Goal: Task Accomplishment & Management: Manage account settings

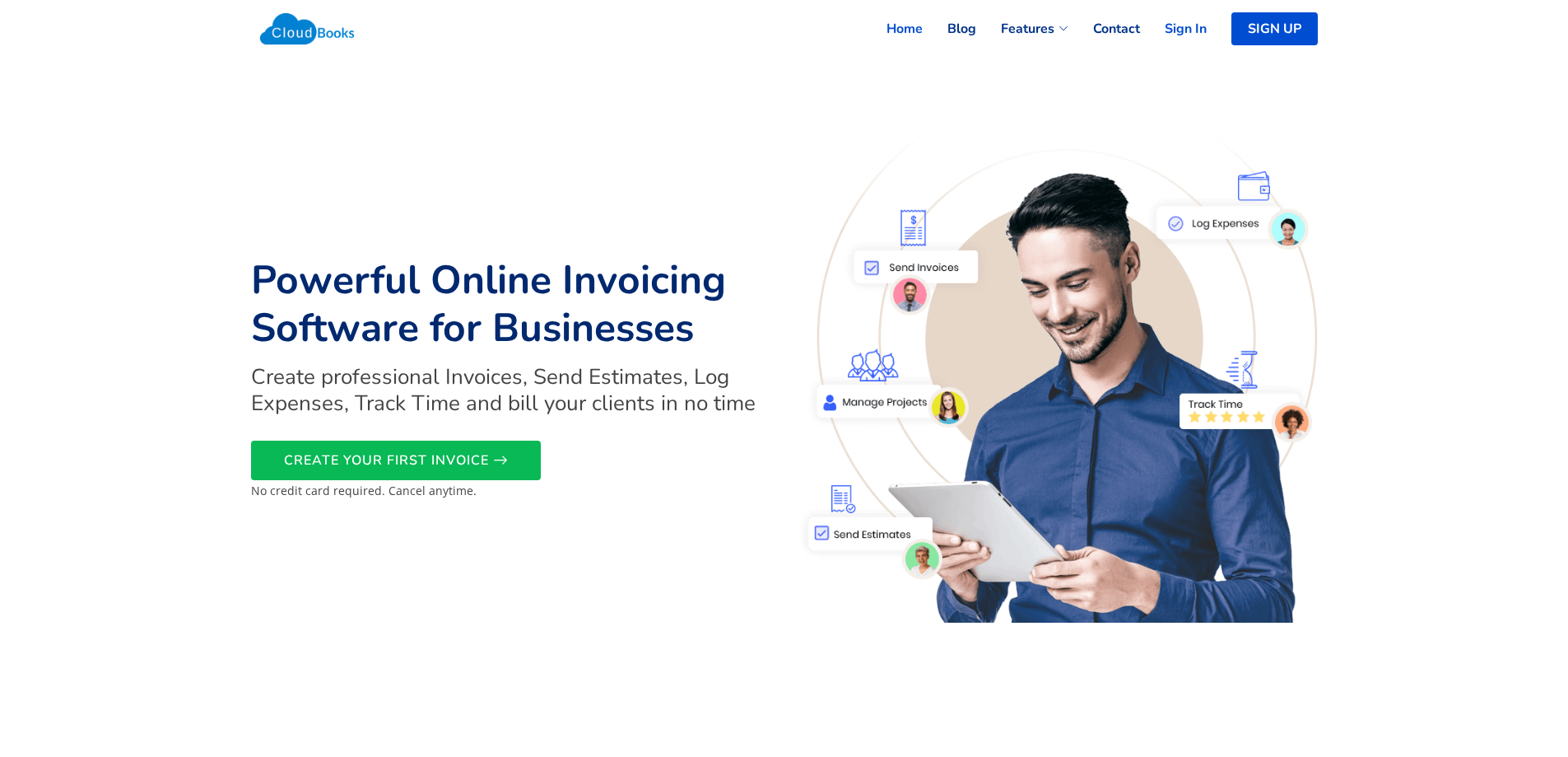
click at [1176, 27] on link "Sign In" at bounding box center [1173, 29] width 67 height 36
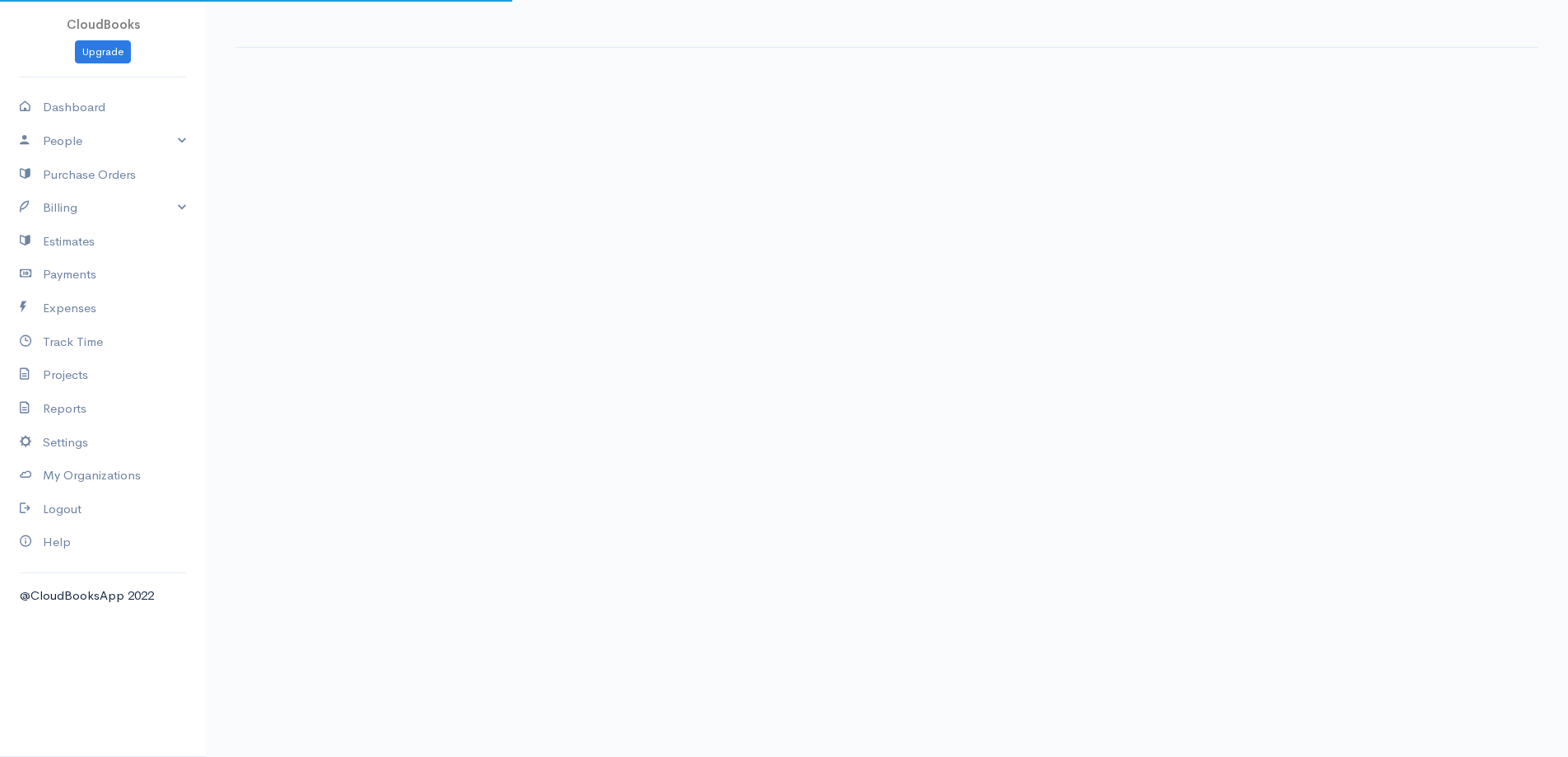
select select "365"
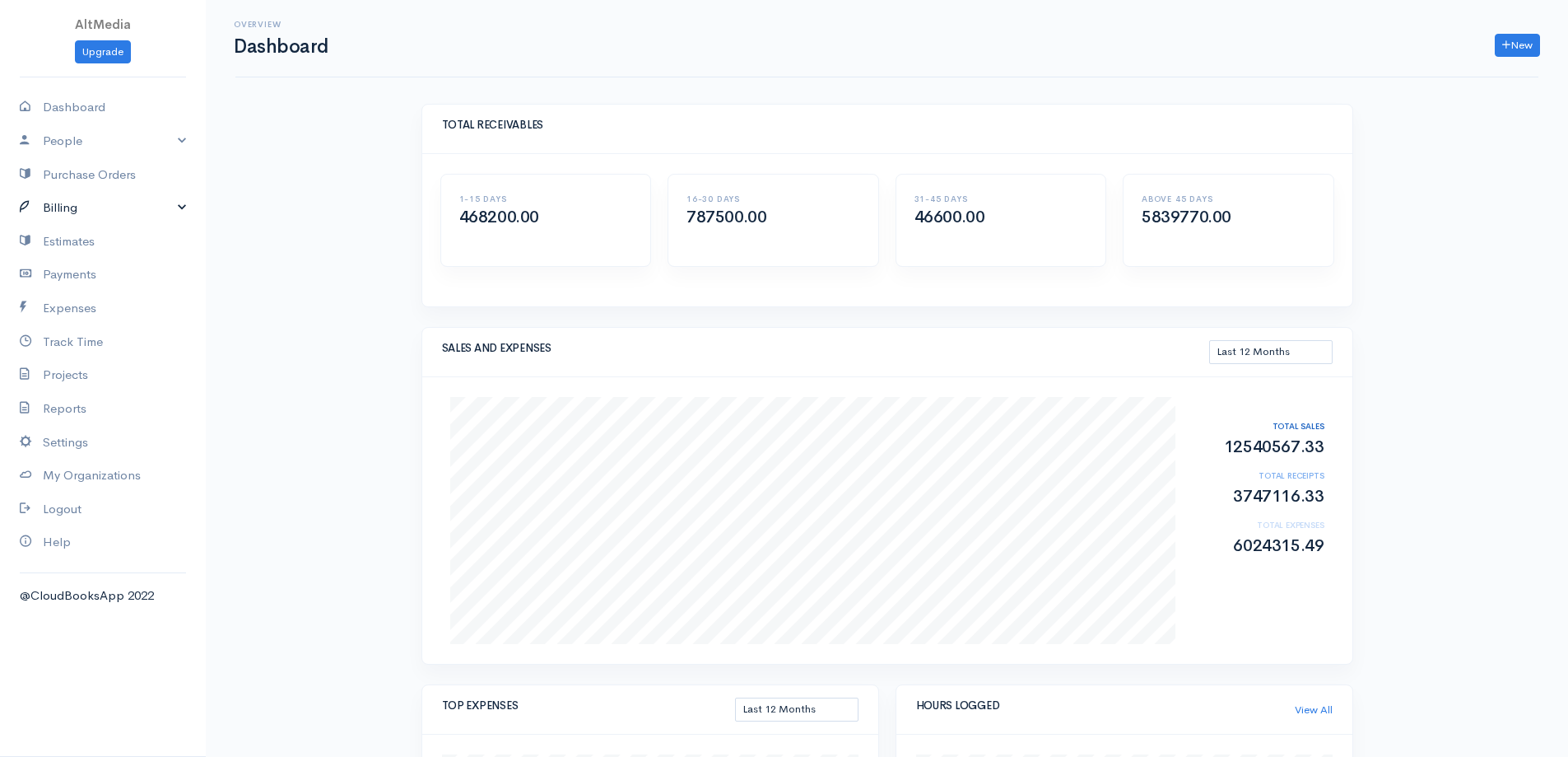
click at [58, 202] on link "Billing" at bounding box center [103, 207] width 206 height 34
click at [72, 238] on link "Invoice" at bounding box center [103, 240] width 206 height 30
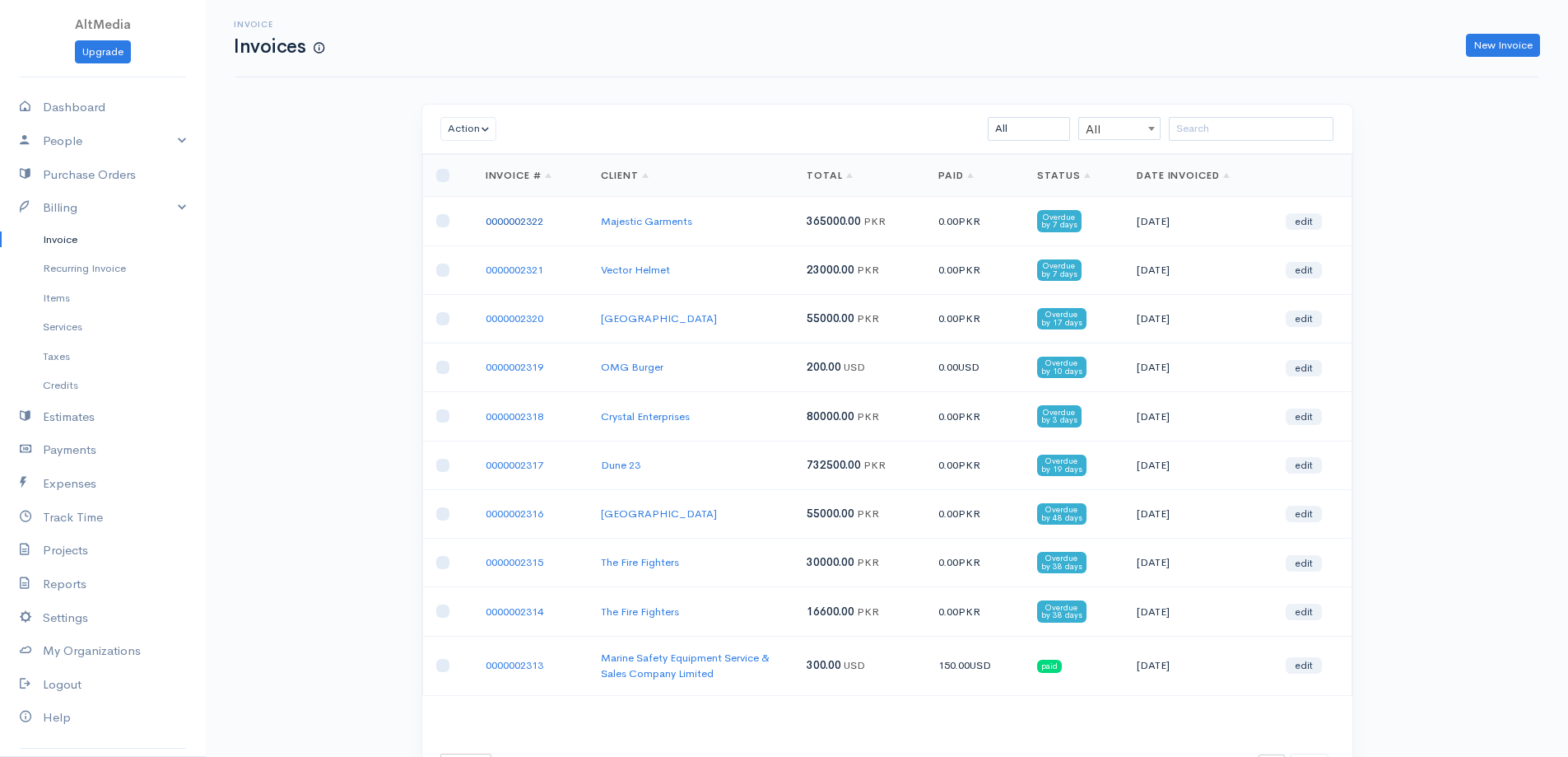
click at [508, 223] on link "0000002322" at bounding box center [514, 221] width 57 height 14
click at [531, 416] on link "0000002318" at bounding box center [514, 416] width 57 height 14
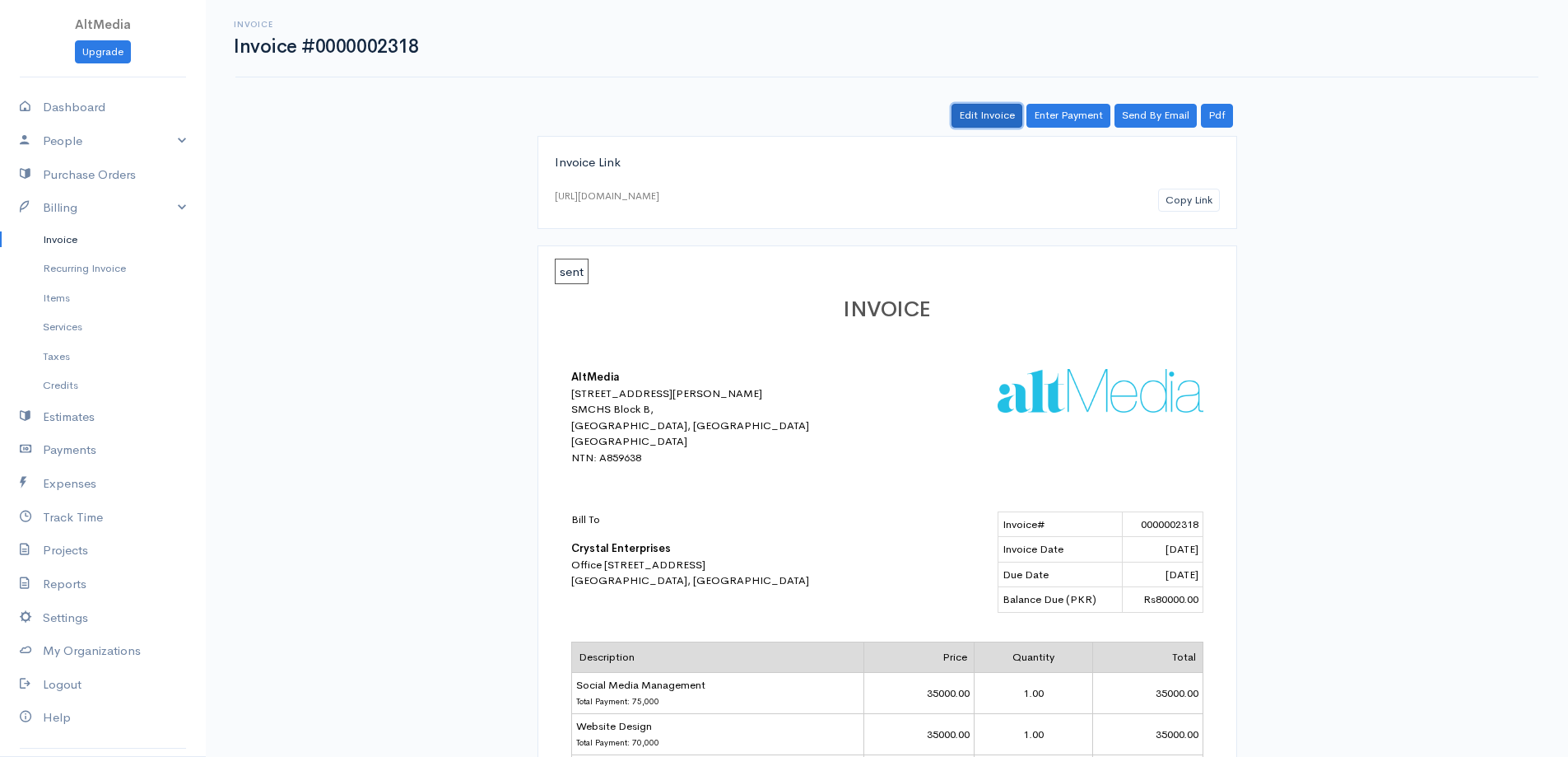
click at [981, 115] on link "Edit Invoice" at bounding box center [987, 116] width 71 height 24
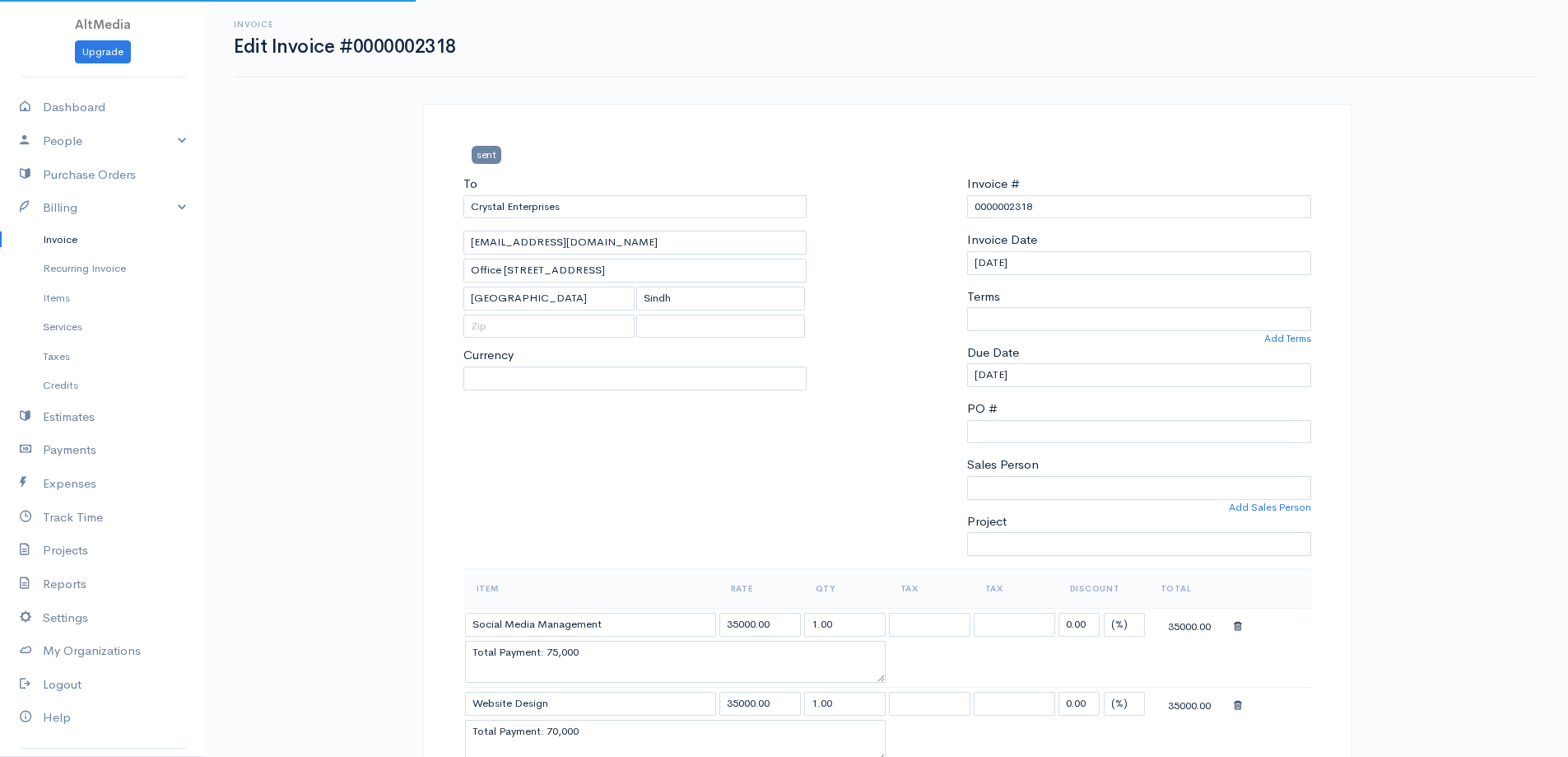
select select
select select "[GEOGRAPHIC_DATA]"
select select "PKR"
select select "0"
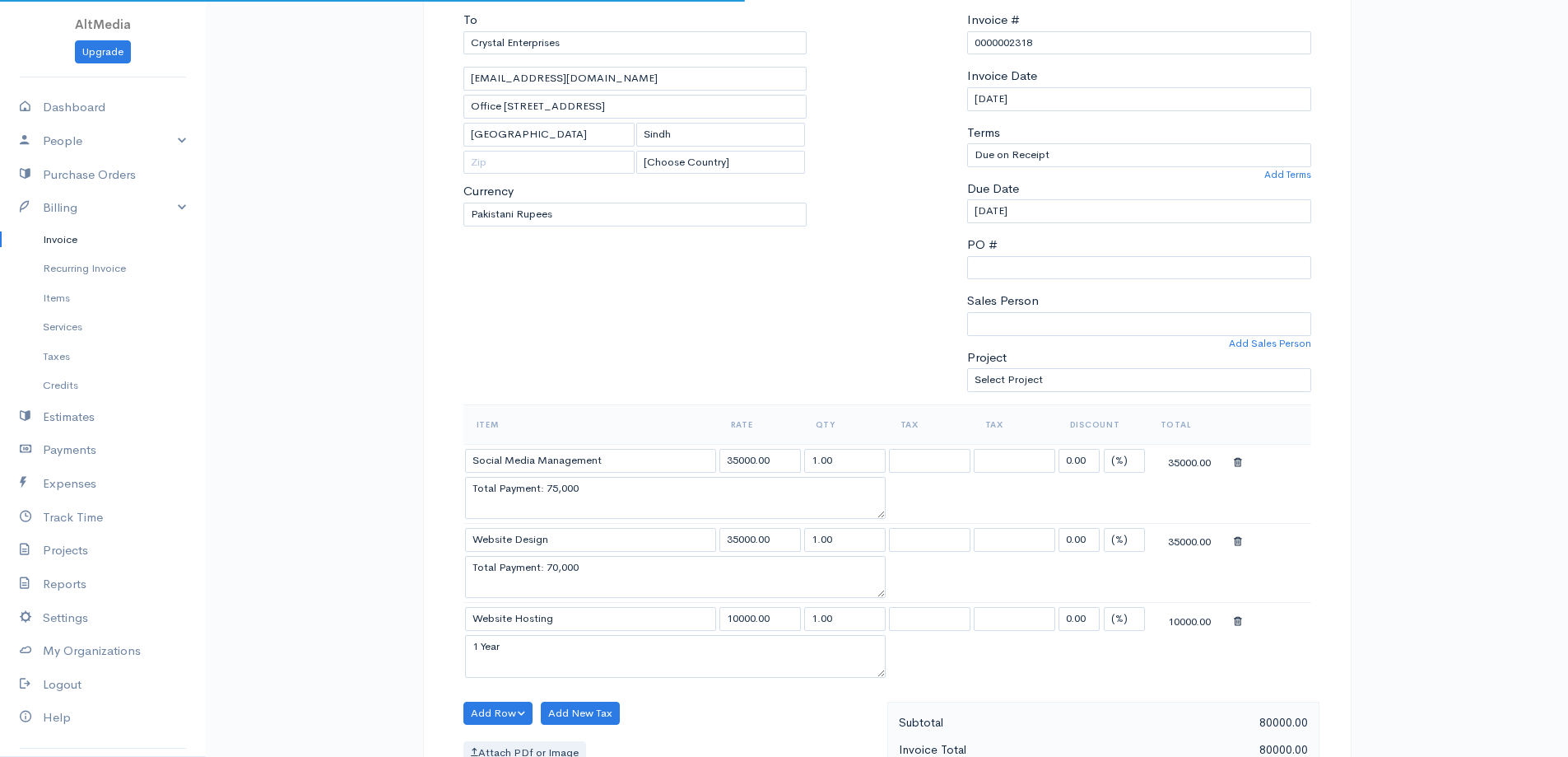
scroll to position [165, 0]
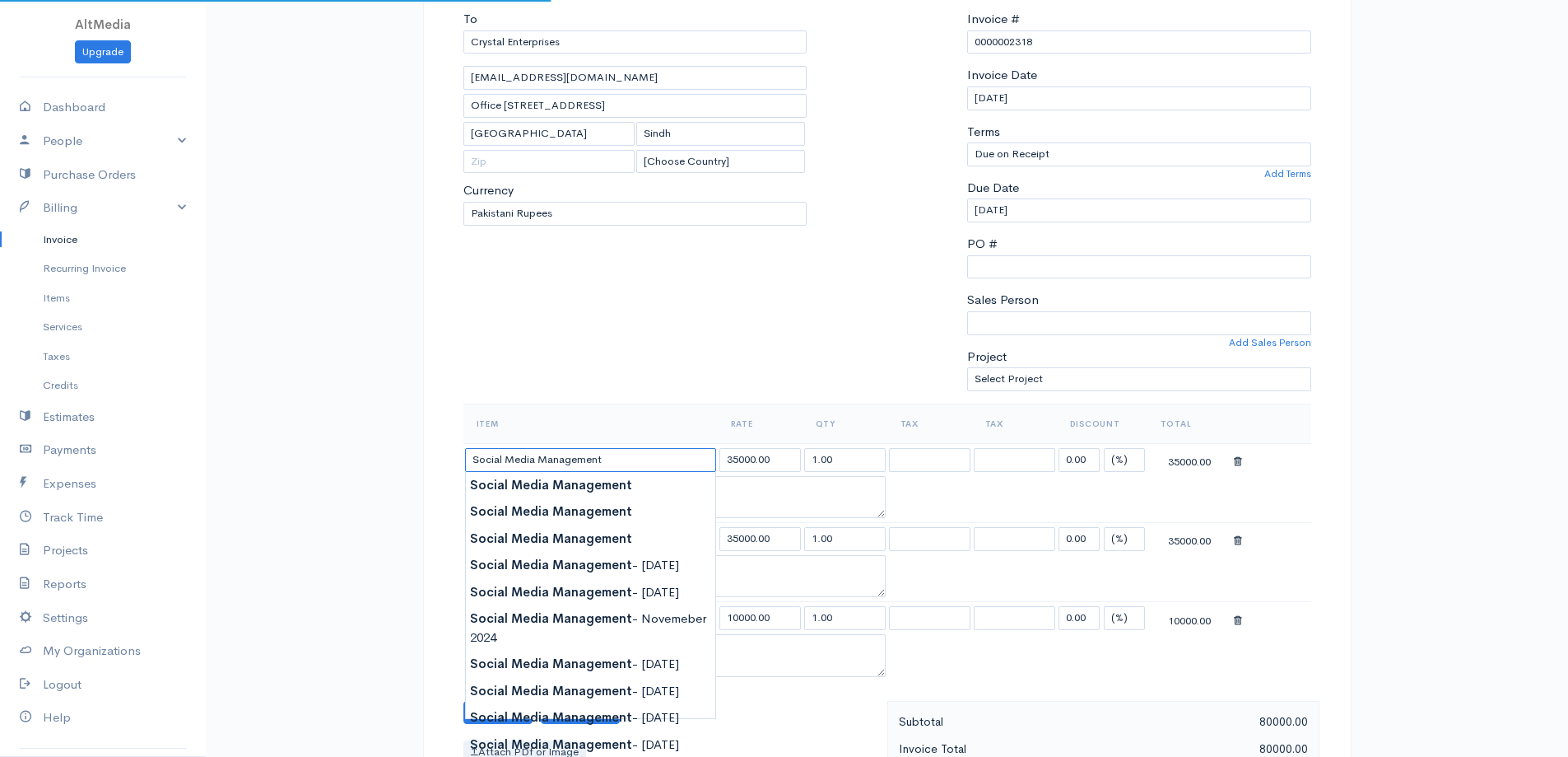
drag, startPoint x: 624, startPoint y: 458, endPoint x: 278, endPoint y: 451, distance: 346.1
click at [278, 451] on div "Invoice Edit Invoice #0000002318 sent To Crystal Enterprises [EMAIL_ADDRESS][DO…" at bounding box center [887, 643] width 1362 height 1617
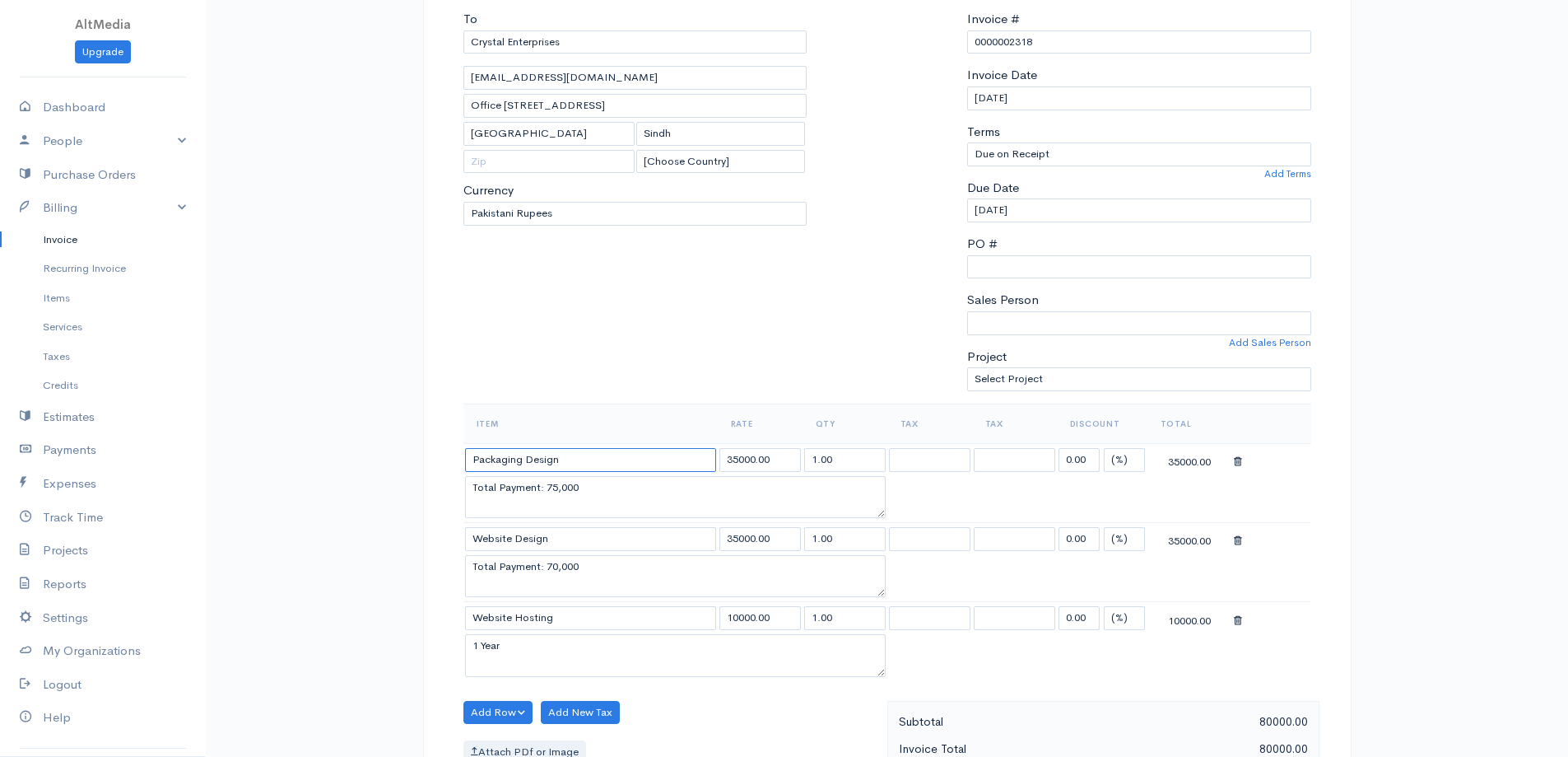
type input "Packaging Design"
type input "1"
type input "5000"
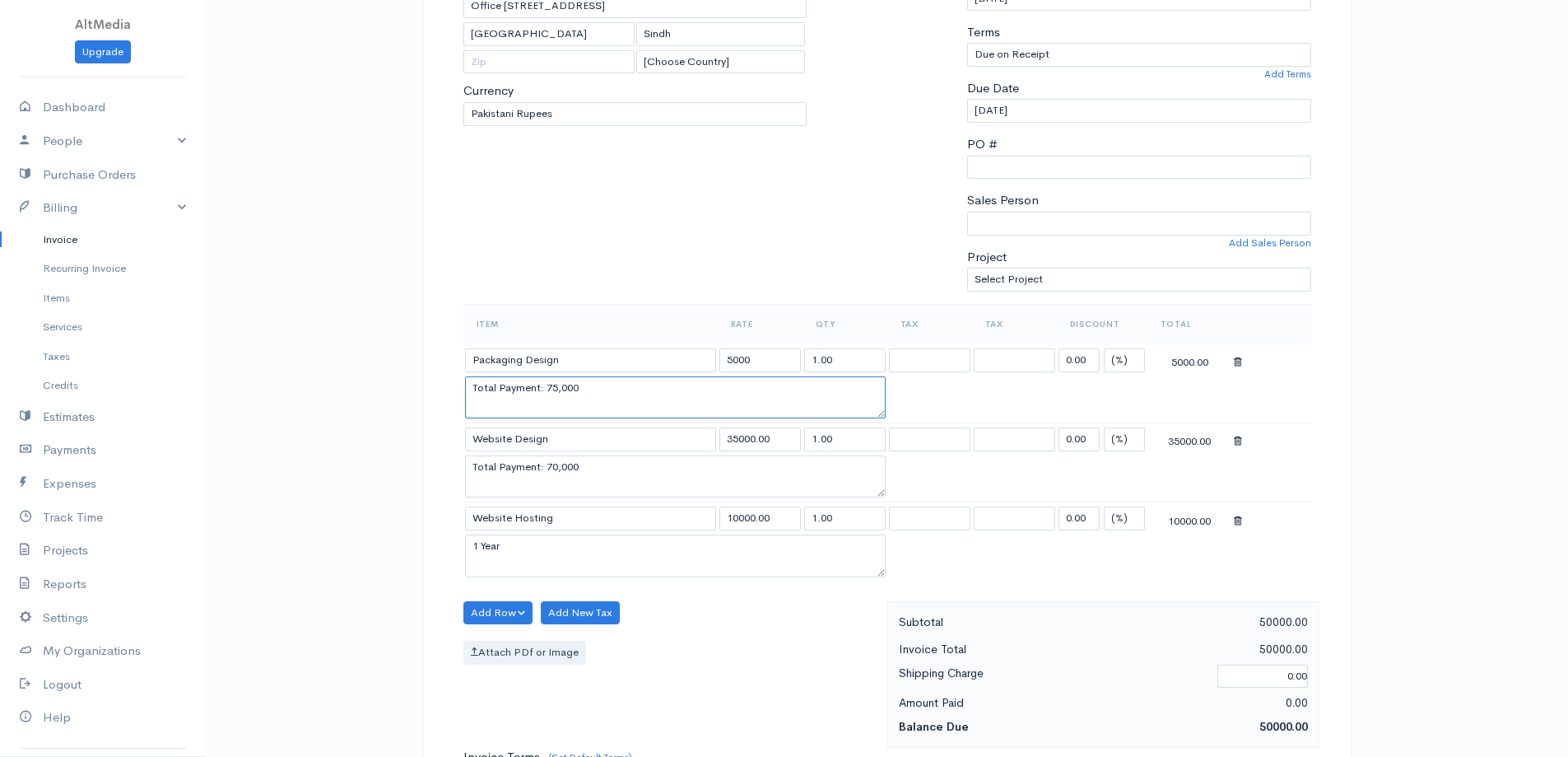
scroll to position [247, 0]
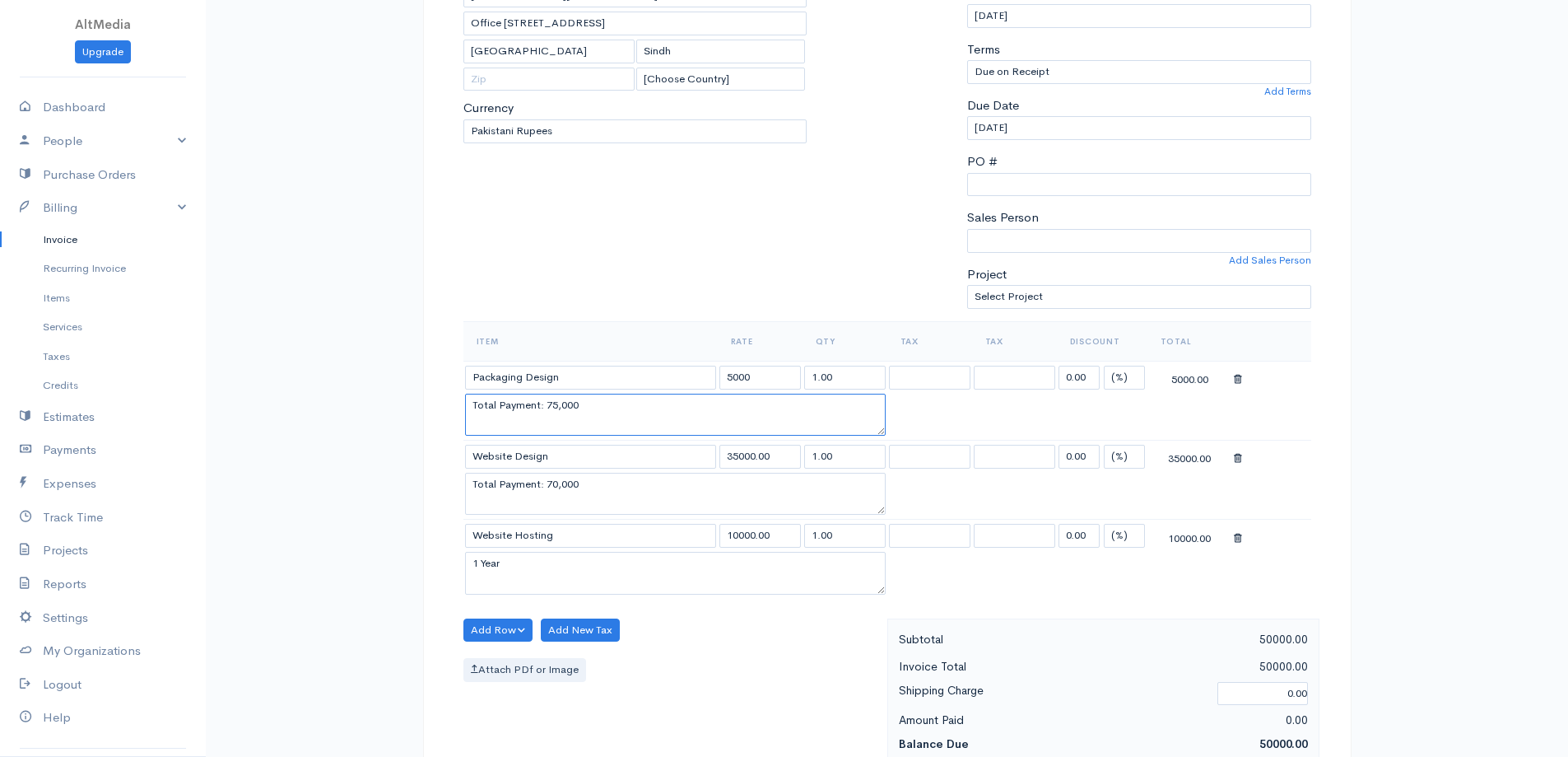
click at [550, 408] on textarea "Total Payment: 75,000" at bounding box center [675, 415] width 420 height 43
click at [556, 408] on textarea "Total Payment: 75,000" at bounding box center [675, 415] width 420 height 43
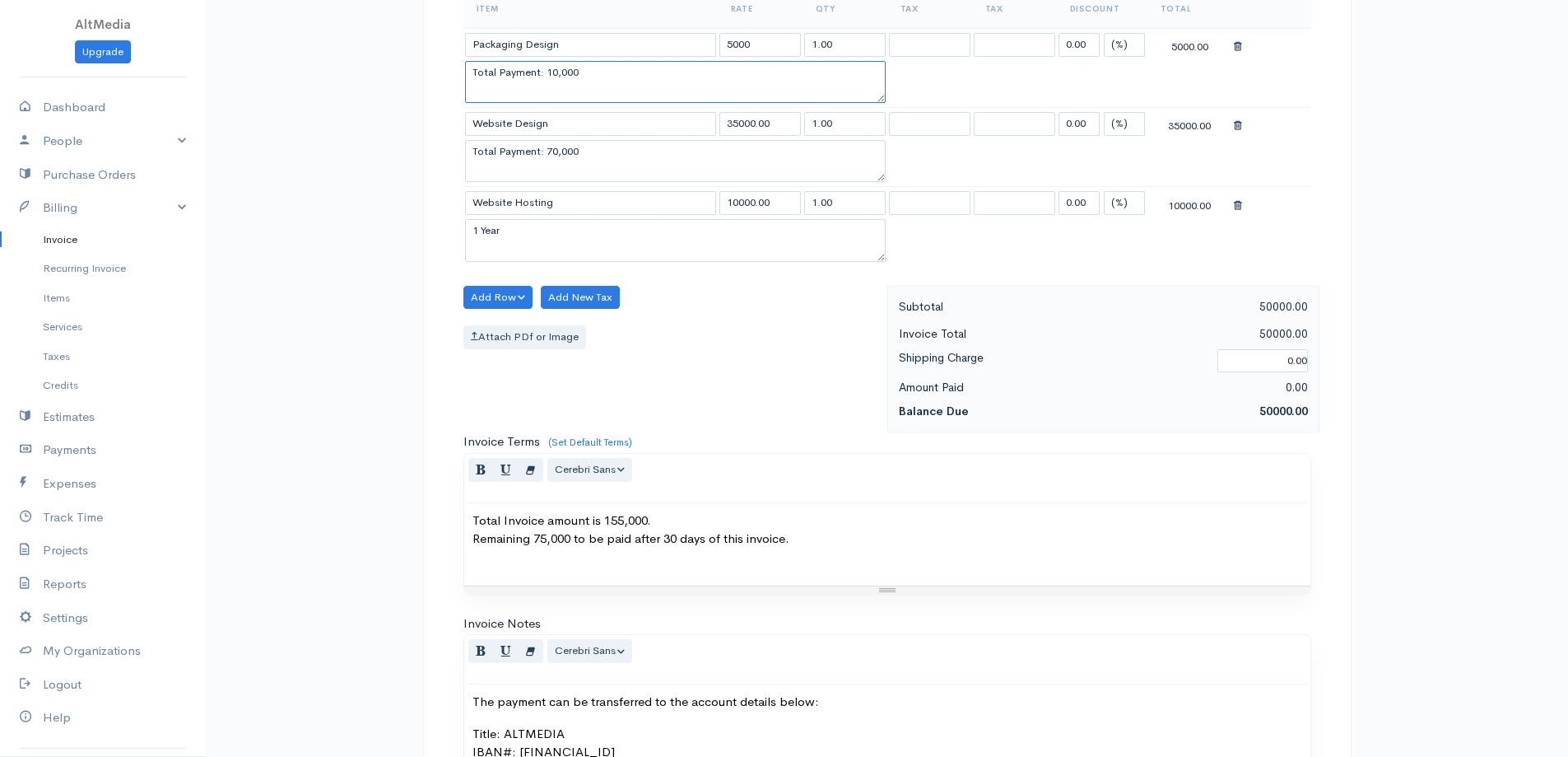
scroll to position [549, 0]
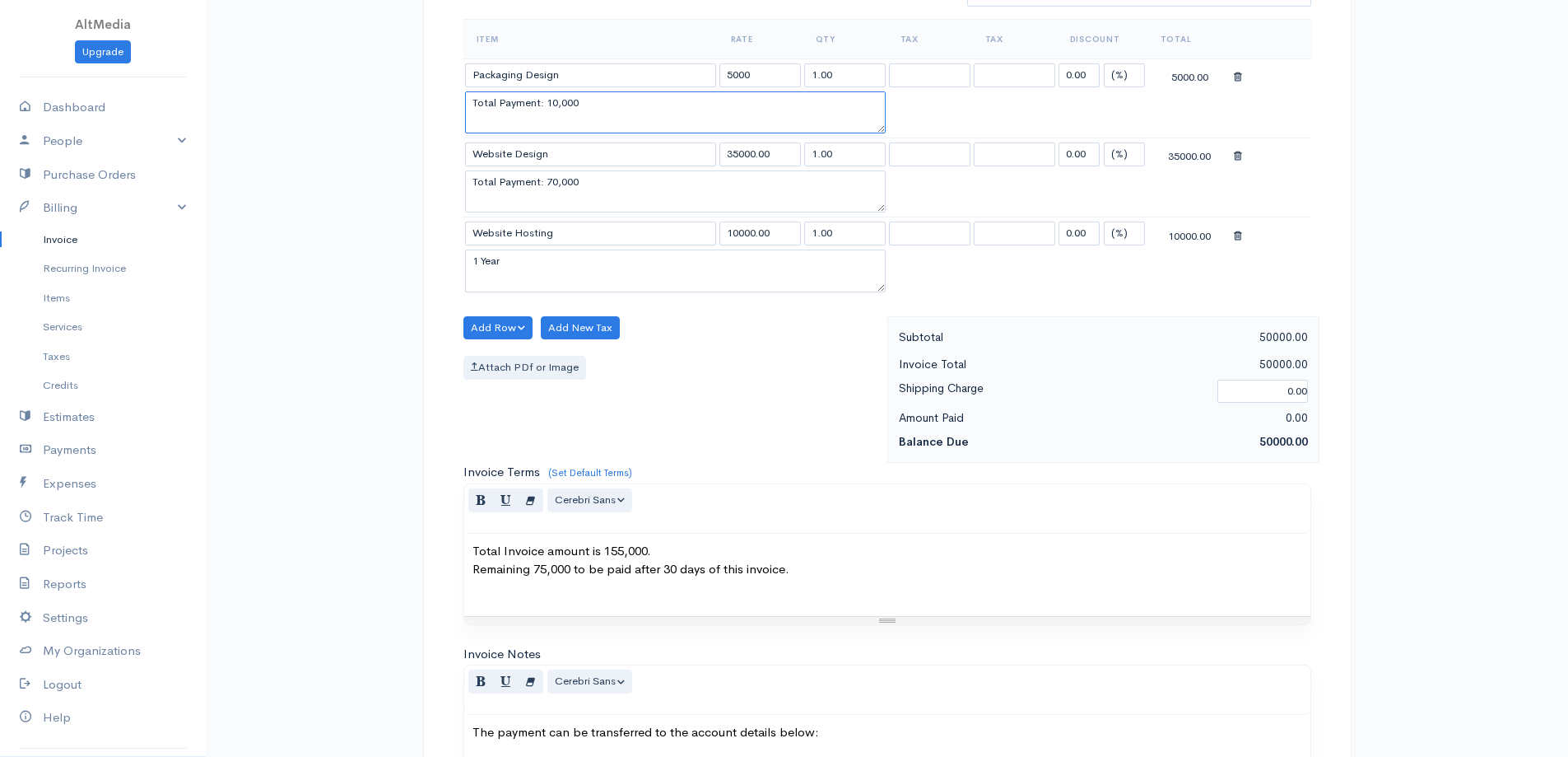
type textarea "Total Payment: 10,000"
click at [582, 553] on p "Total Invoice amount is 155,000. Remaining 75,000 to be paid after 30 days of t…" at bounding box center [887, 560] width 830 height 37
drag, startPoint x: 604, startPoint y: 553, endPoint x: 622, endPoint y: 553, distance: 18.0
click at [622, 553] on p "Total Invoice amount is 155,000. Remaining 75,000 to be paid after 30 days of t…" at bounding box center [887, 560] width 830 height 37
drag, startPoint x: 541, startPoint y: 570, endPoint x: 564, endPoint y: 568, distance: 23.1
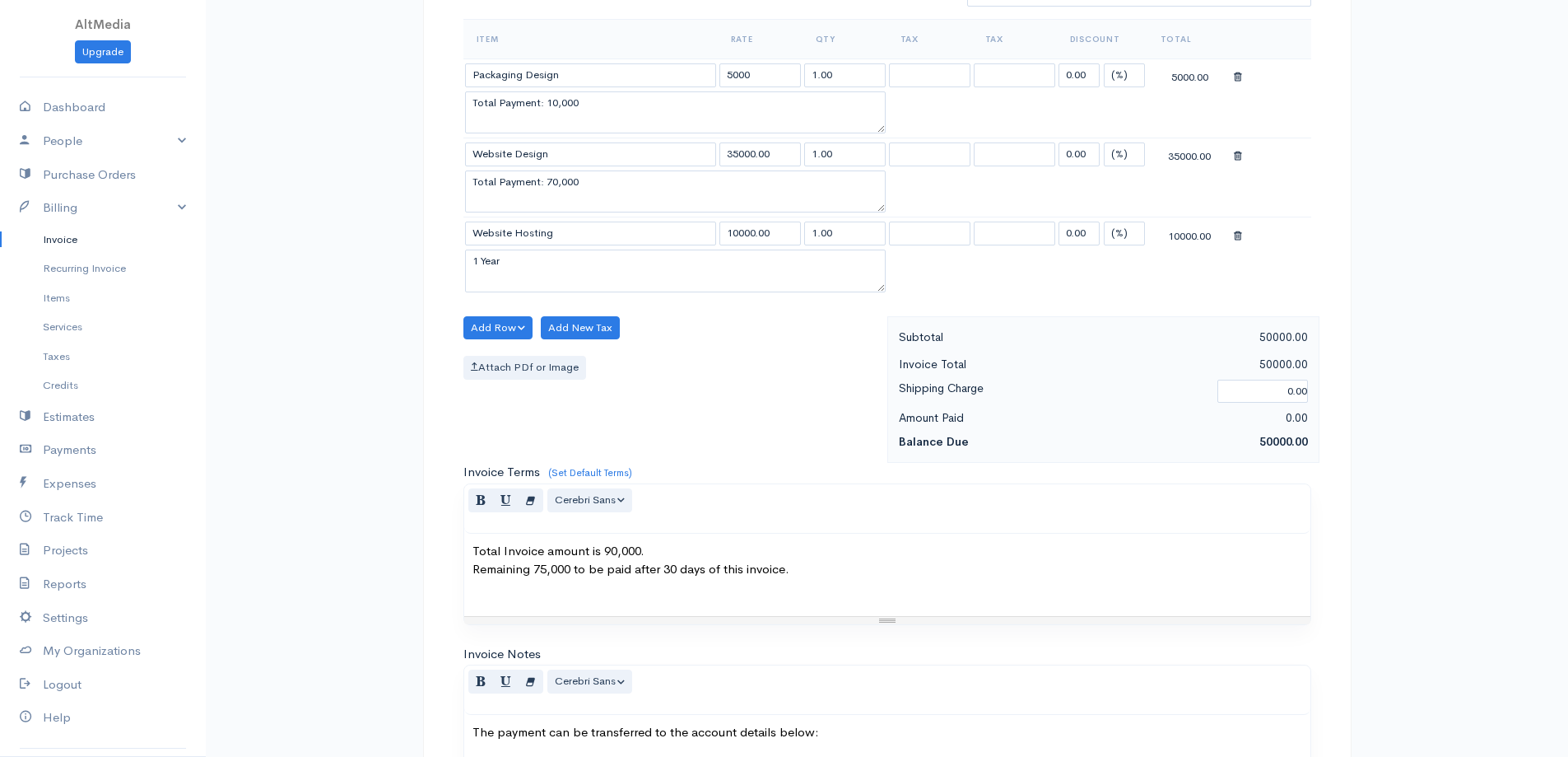
click at [541, 570] on p "Total Invoice amount is 90,000. Remaining 75,000 to be paid after 30 days of th…" at bounding box center [887, 560] width 830 height 37
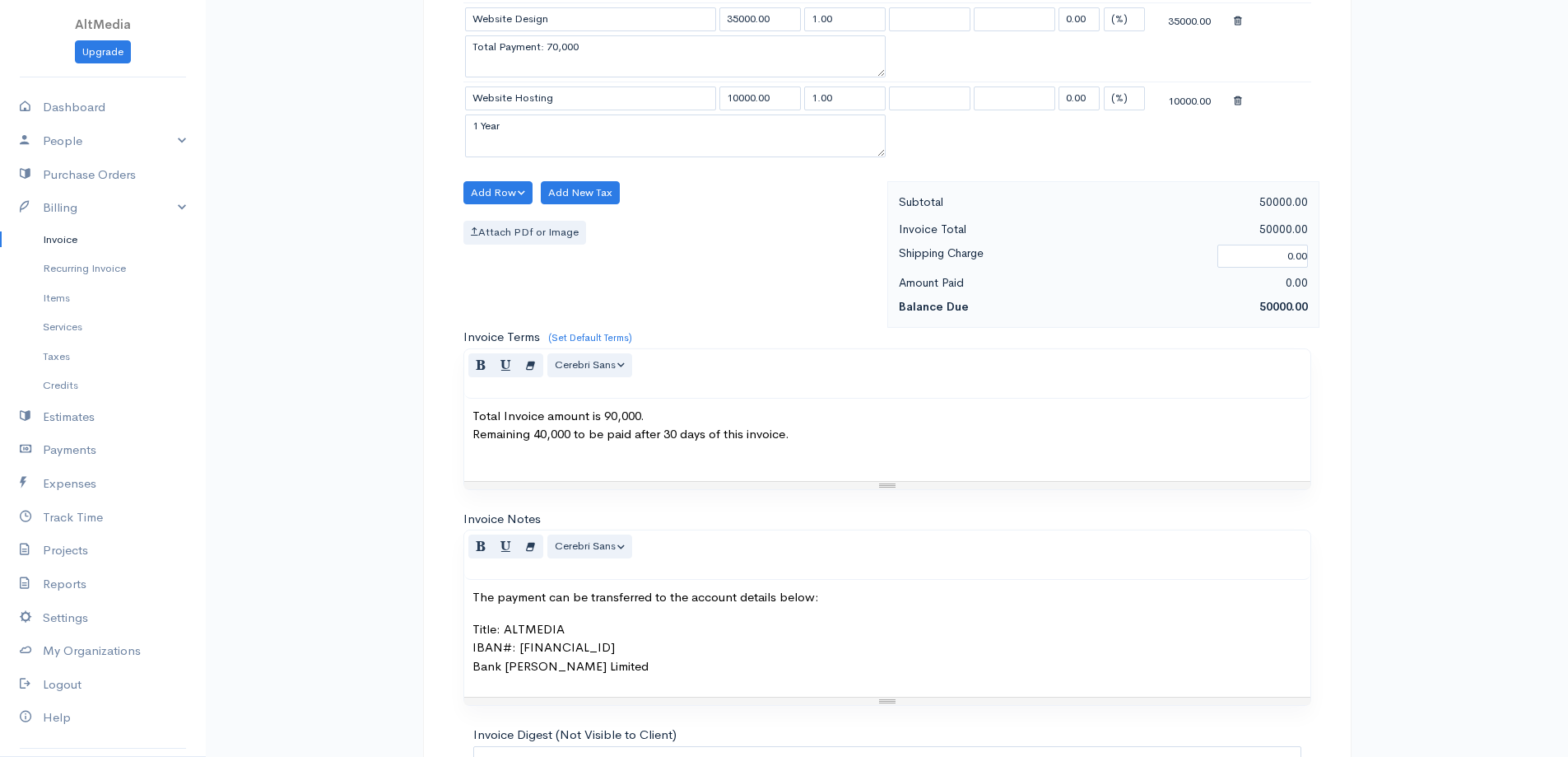
scroll to position [714, 0]
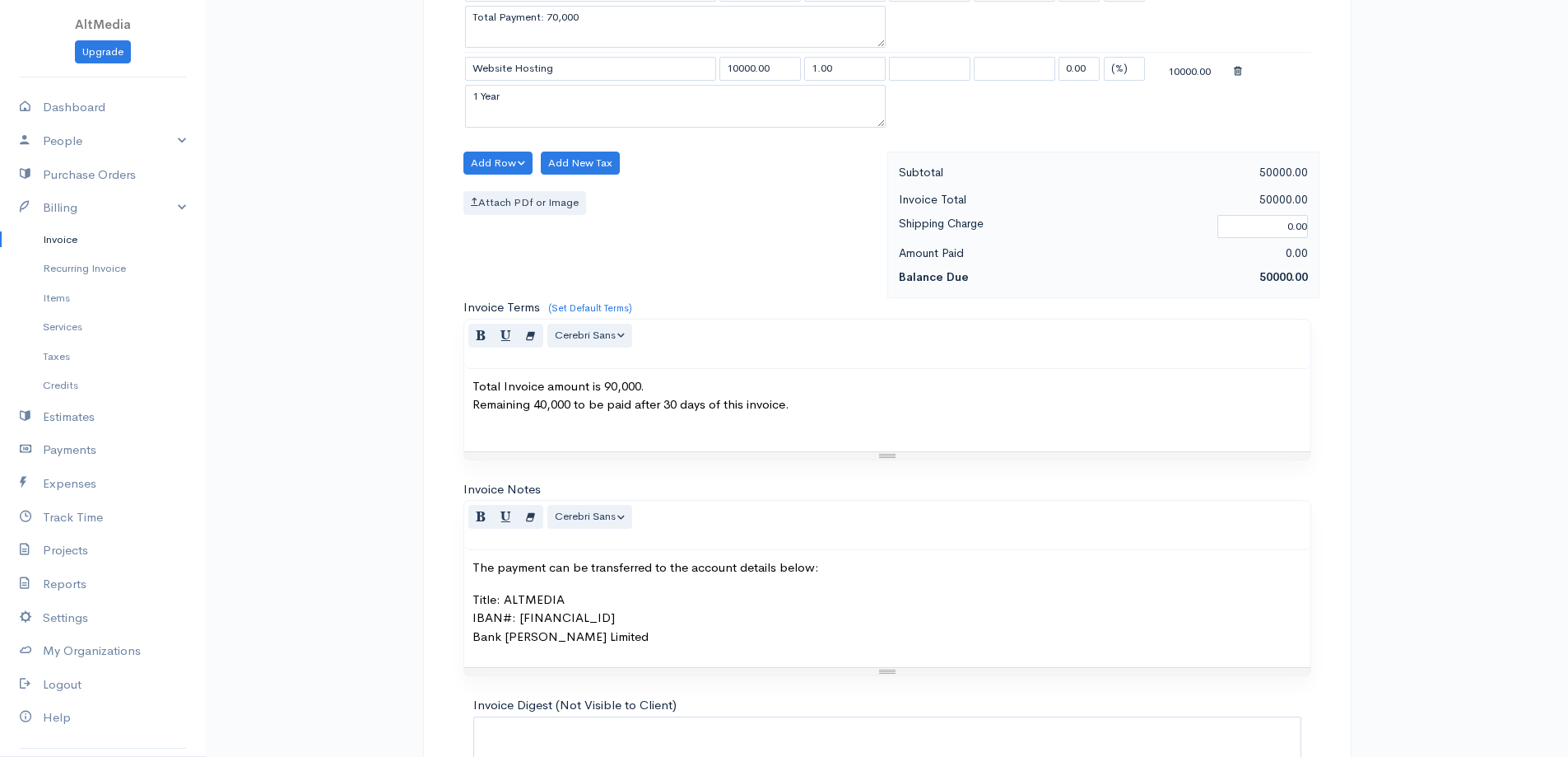
click at [779, 420] on div "Total Invoice amount is 90,000. Remaining 40,000 to be paid after 30 days of th…" at bounding box center [887, 410] width 846 height 82
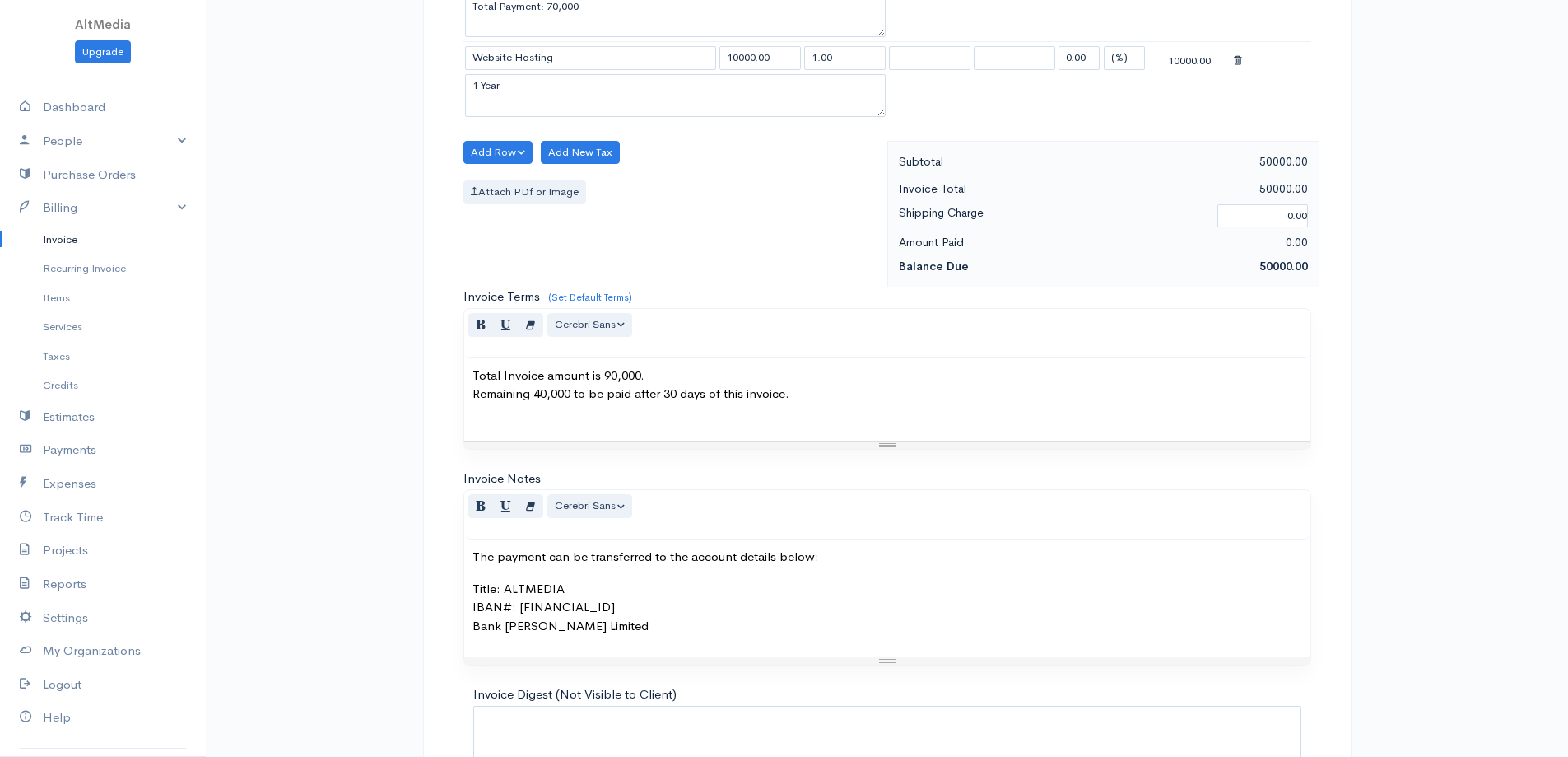
scroll to position [860, 0]
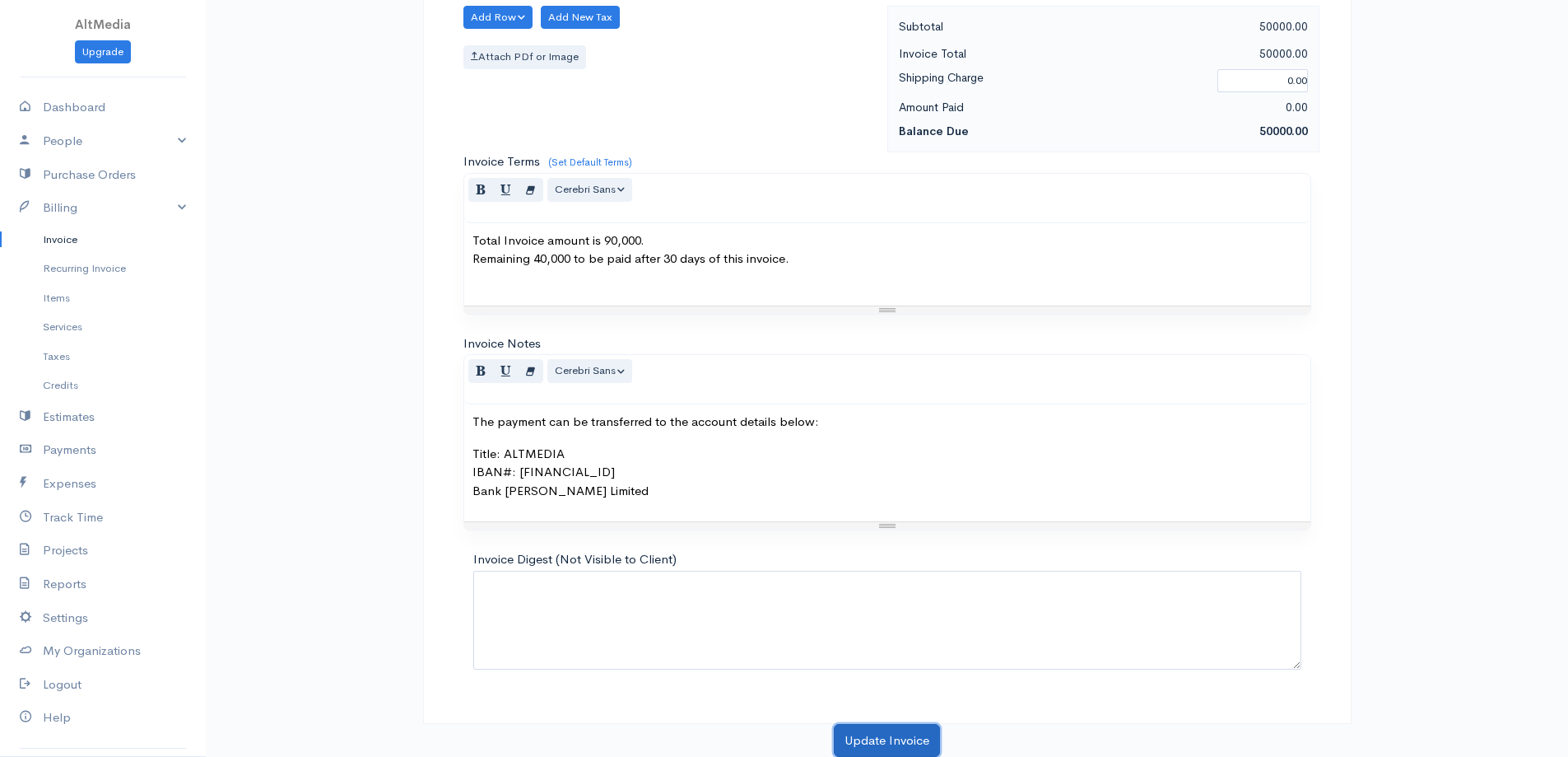
click at [863, 738] on button "Update Invoice" at bounding box center [887, 741] width 106 height 34
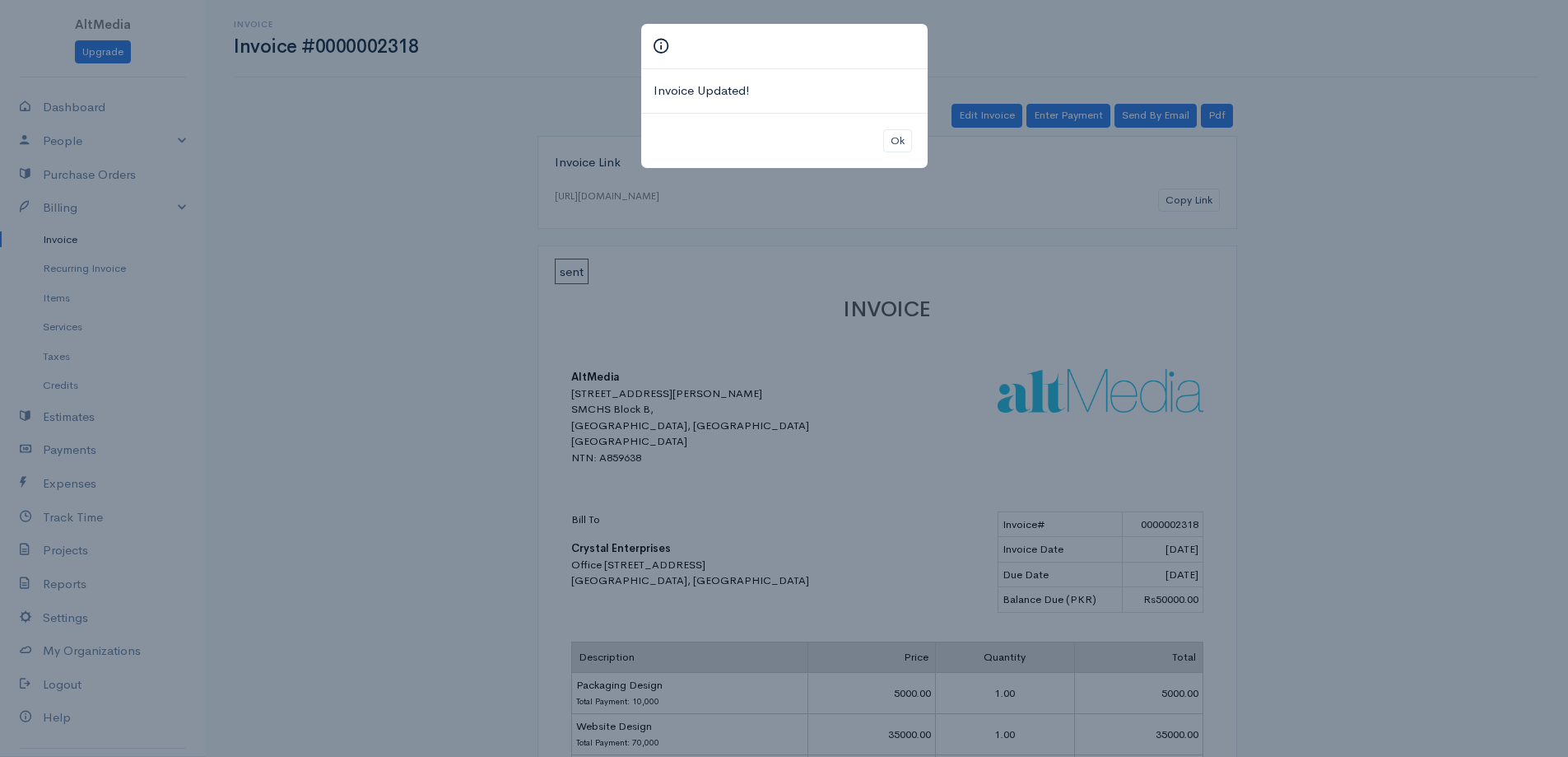
click at [922, 146] on div "Ok" at bounding box center [784, 140] width 286 height 56
click at [906, 145] on button "Ok" at bounding box center [898, 141] width 29 height 24
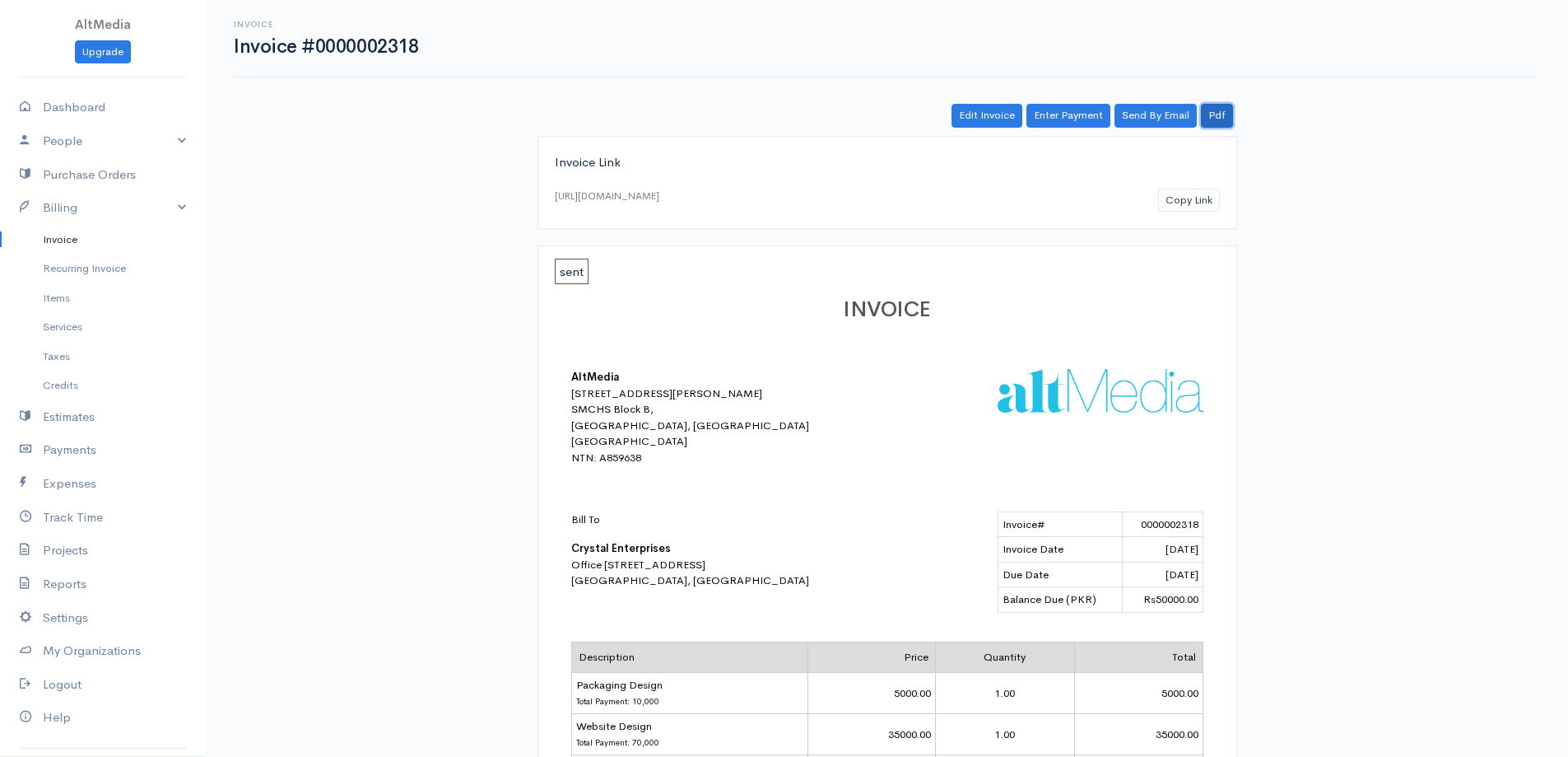
click at [1228, 115] on link "Pdf" at bounding box center [1216, 116] width 32 height 24
click at [989, 112] on link "Edit Invoice" at bounding box center [987, 116] width 71 height 24
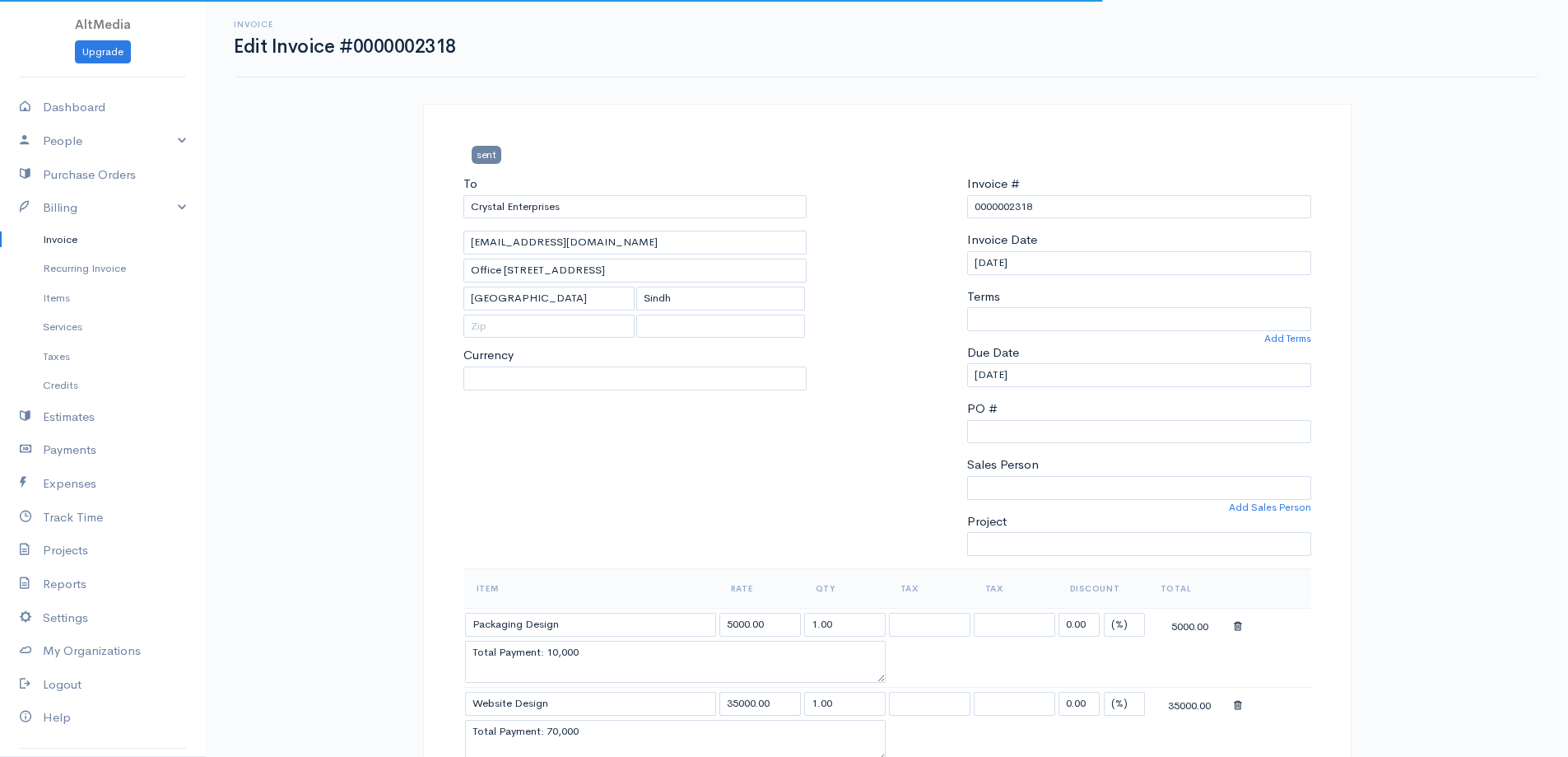
select select
select select "[GEOGRAPHIC_DATA]"
select select "PKR"
select select "0"
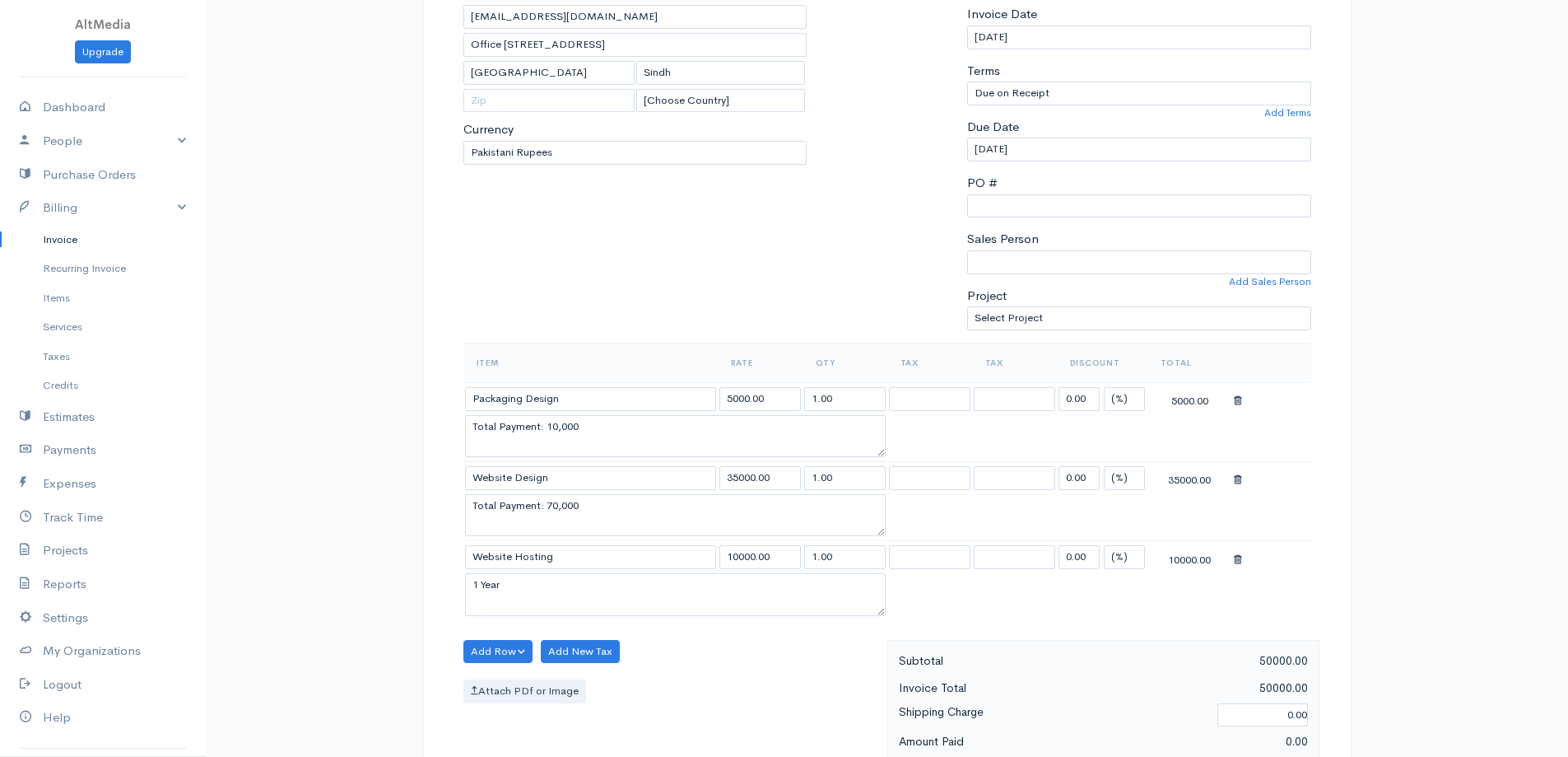
scroll to position [329, 0]
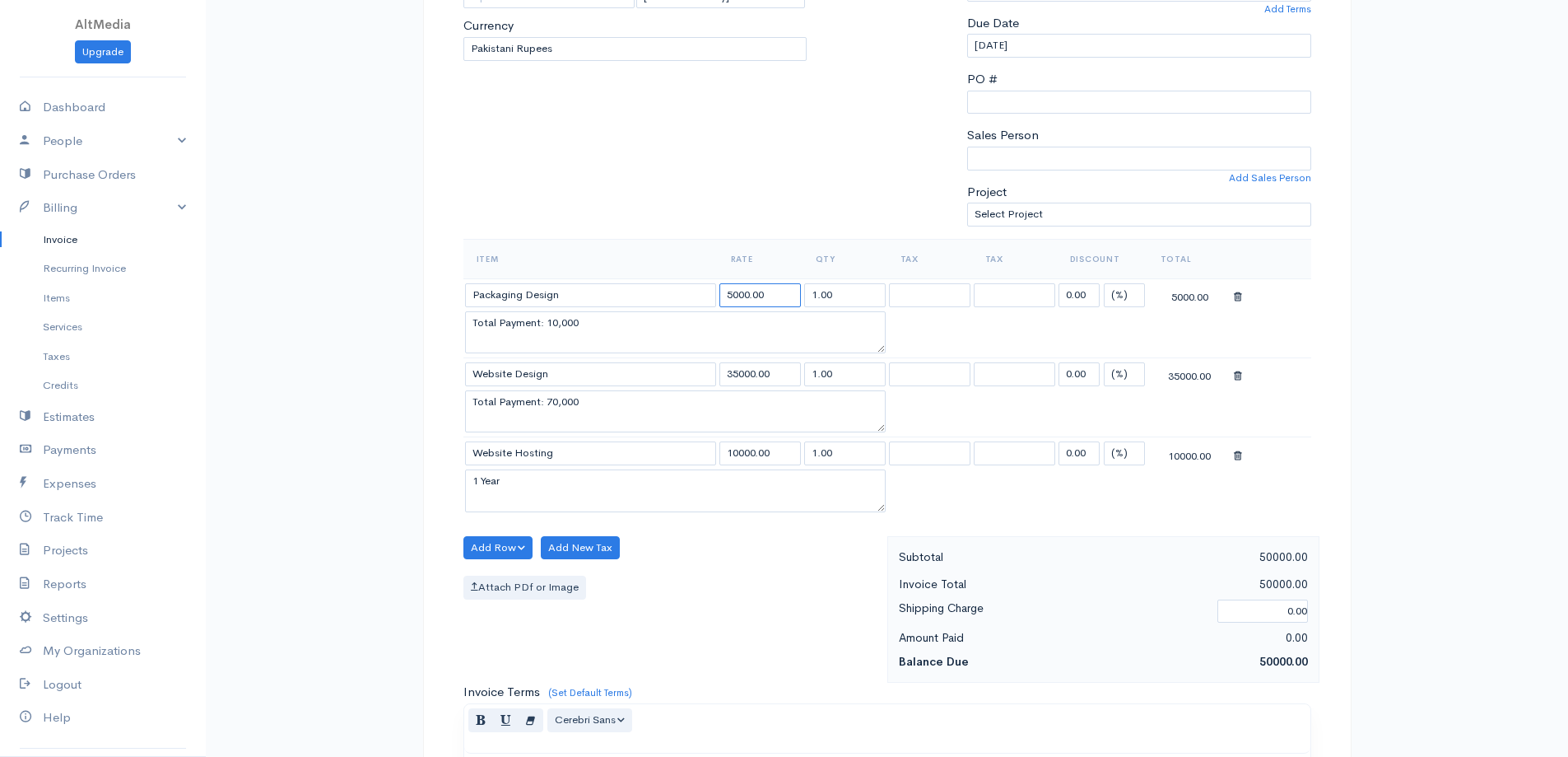
drag, startPoint x: 730, startPoint y: 293, endPoint x: 720, endPoint y: 293, distance: 10.0
click at [720, 293] on input "5000.00" at bounding box center [759, 296] width 81 height 24
type input "10000.00"
drag, startPoint x: 255, startPoint y: 311, endPoint x: 179, endPoint y: 306, distance: 76.2
click at [179, 306] on body "AltMedia Upgrade Dashboard People Clients Vendors Staff Users Purchase Orders B…" at bounding box center [784, 479] width 1568 height 1617
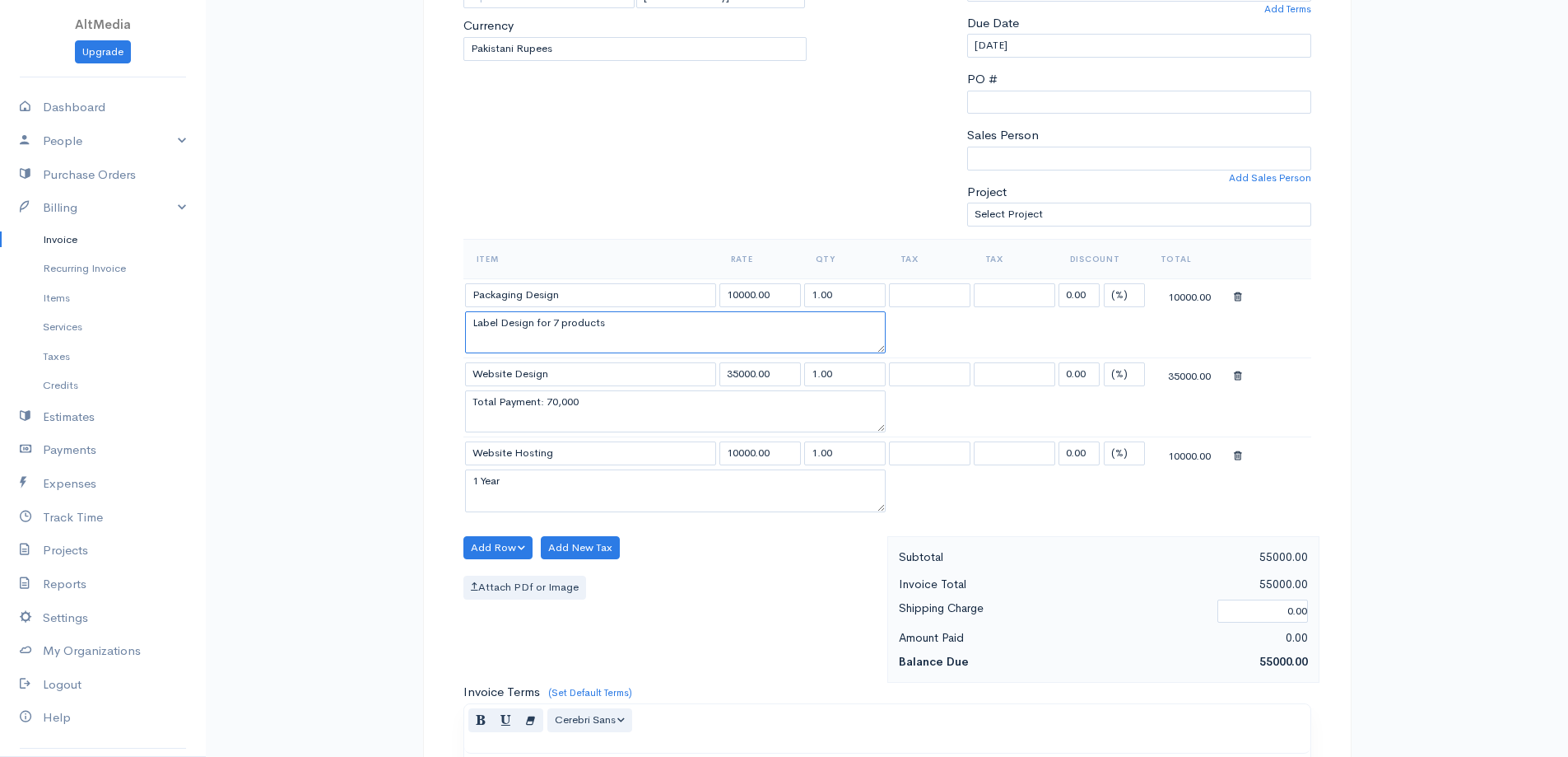
type textarea "Label Design for 7 products"
drag, startPoint x: 716, startPoint y: 403, endPoint x: 120, endPoint y: 370, distance: 596.9
click at [120, 370] on body "AltMedia Upgrade Dashboard People Clients Vendors Staff Users Purchase Orders B…" at bounding box center [784, 479] width 1568 height 1617
type textarea "O"
click at [548, 483] on textarea "1 Year" at bounding box center [675, 491] width 420 height 43
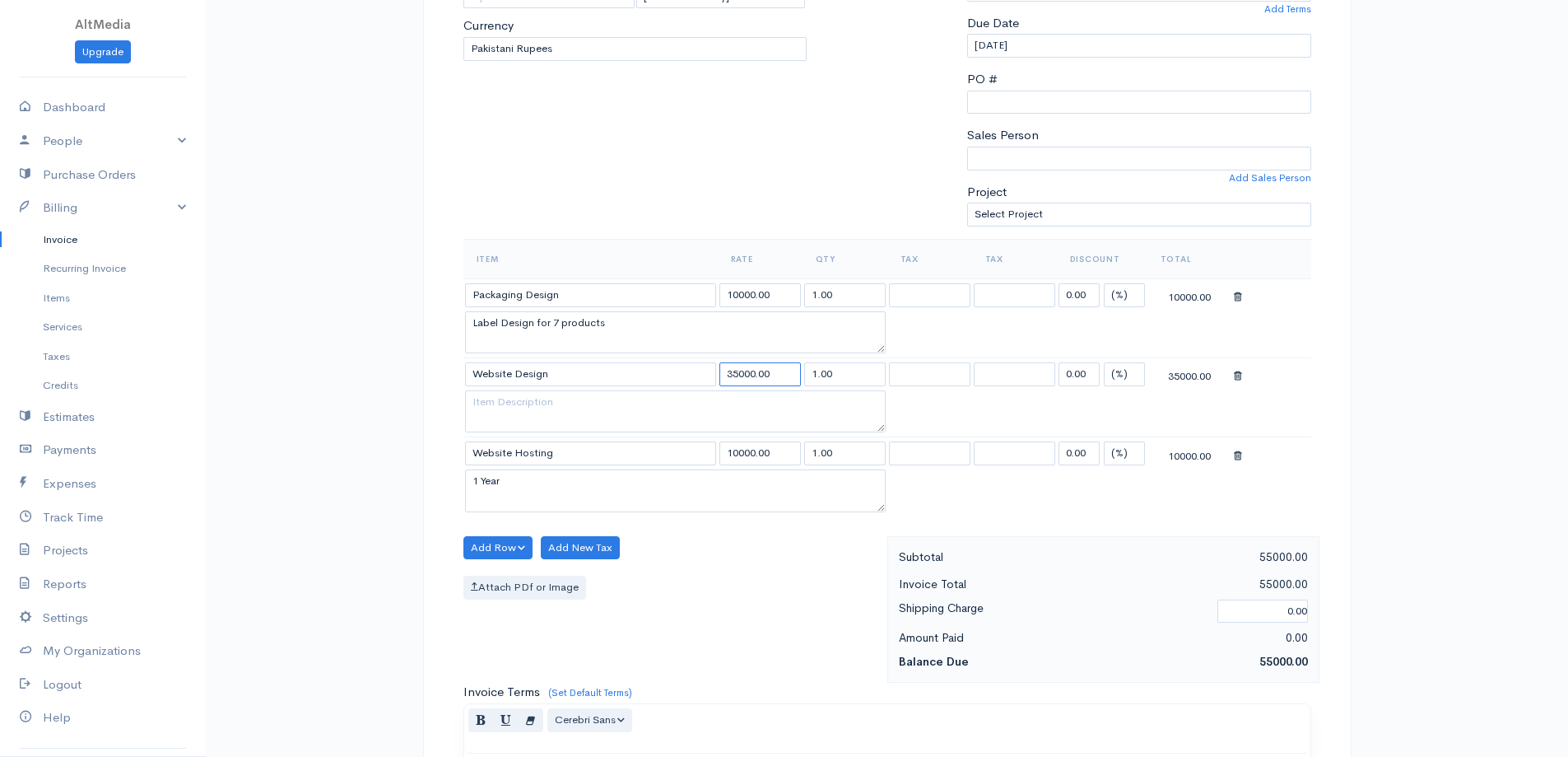
drag, startPoint x: 734, startPoint y: 371, endPoint x: 717, endPoint y: 371, distance: 17.0
click at [717, 371] on td "35000.00" at bounding box center [759, 374] width 85 height 32
type input "70000.00"
click at [777, 457] on input "10000.00" at bounding box center [759, 453] width 81 height 24
click at [777, 374] on input "70000.00" at bounding box center [759, 374] width 81 height 24
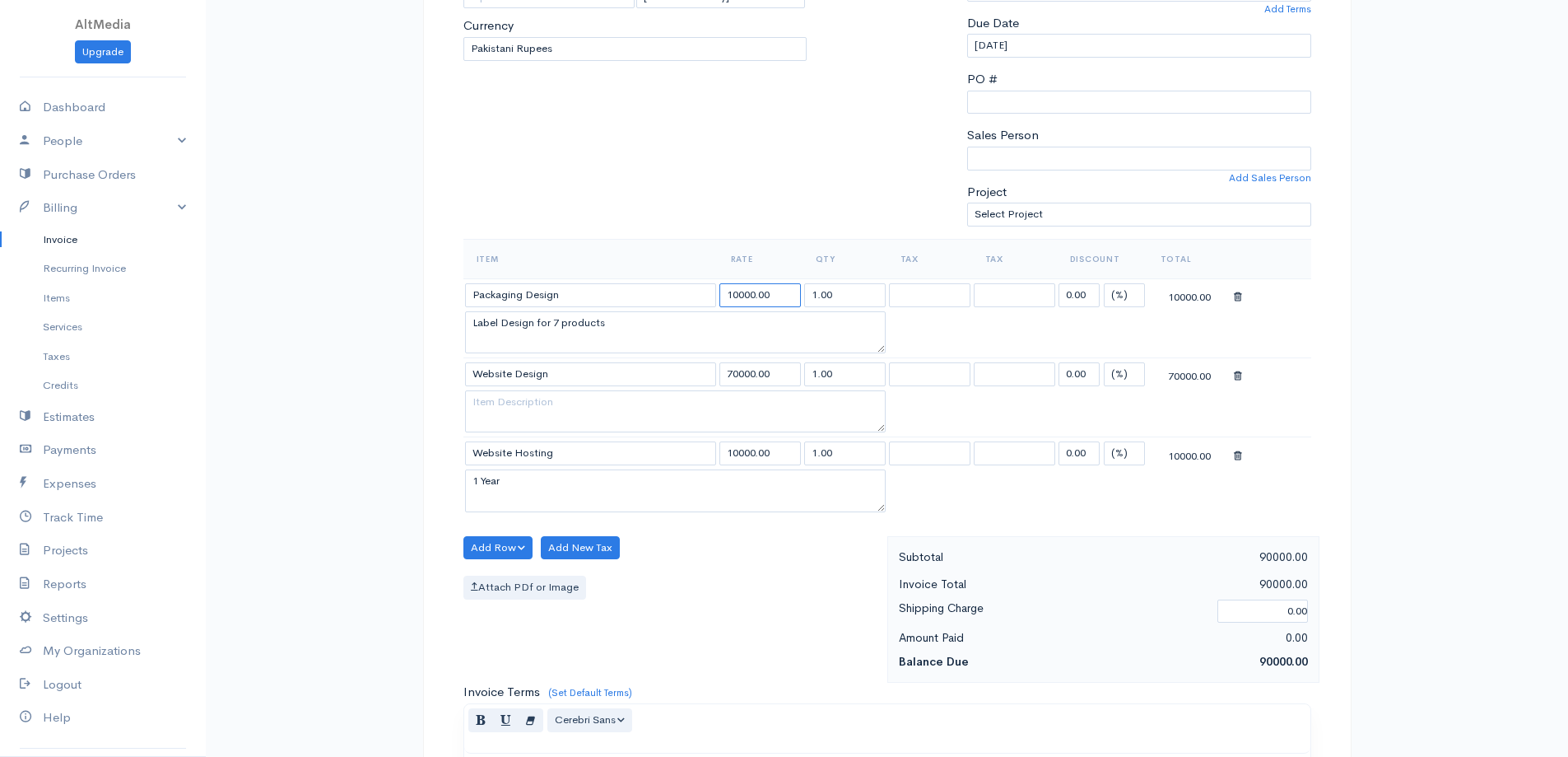
click at [769, 299] on input "10000.00" at bounding box center [759, 296] width 81 height 24
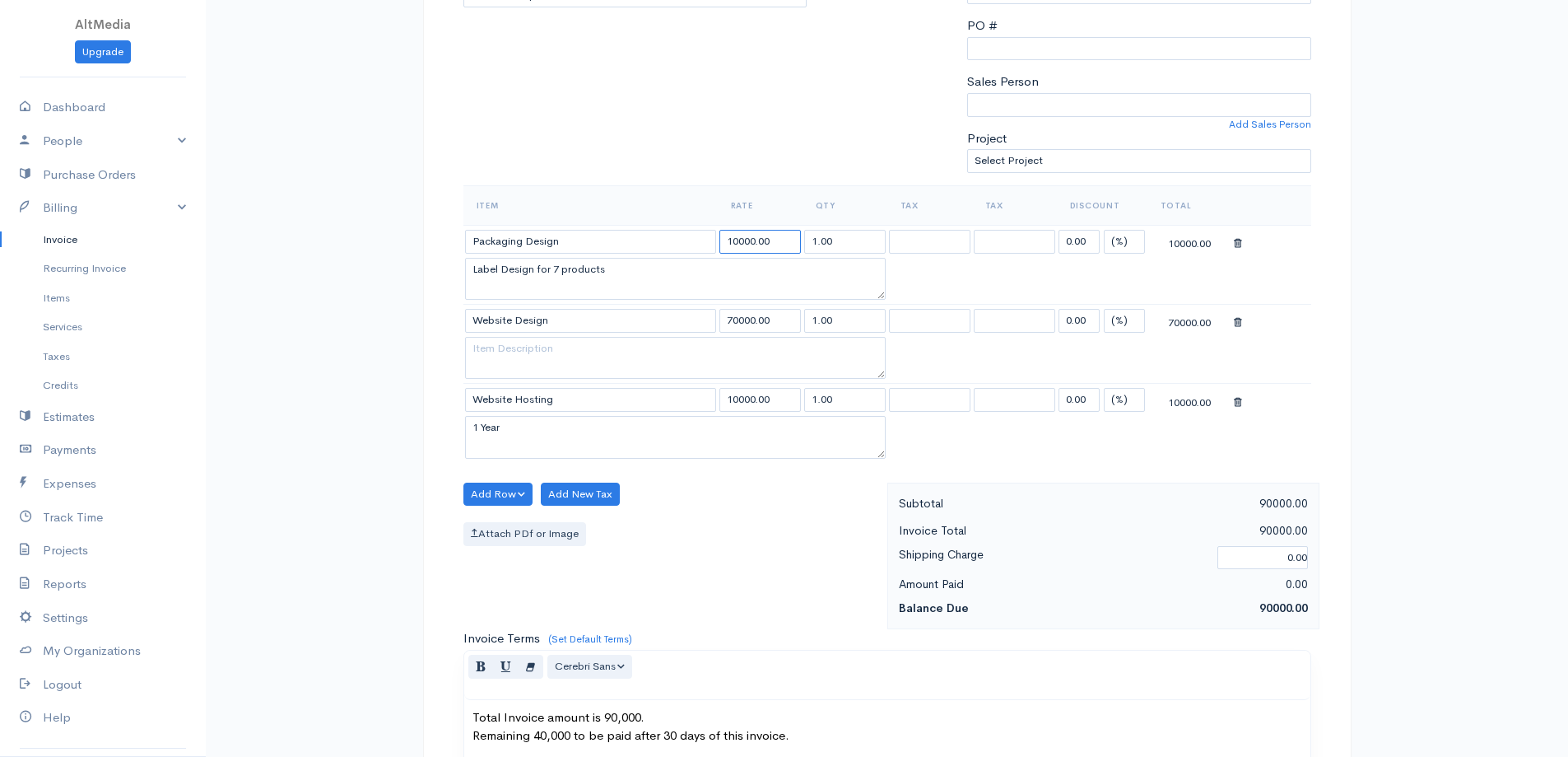
scroll to position [412, 0]
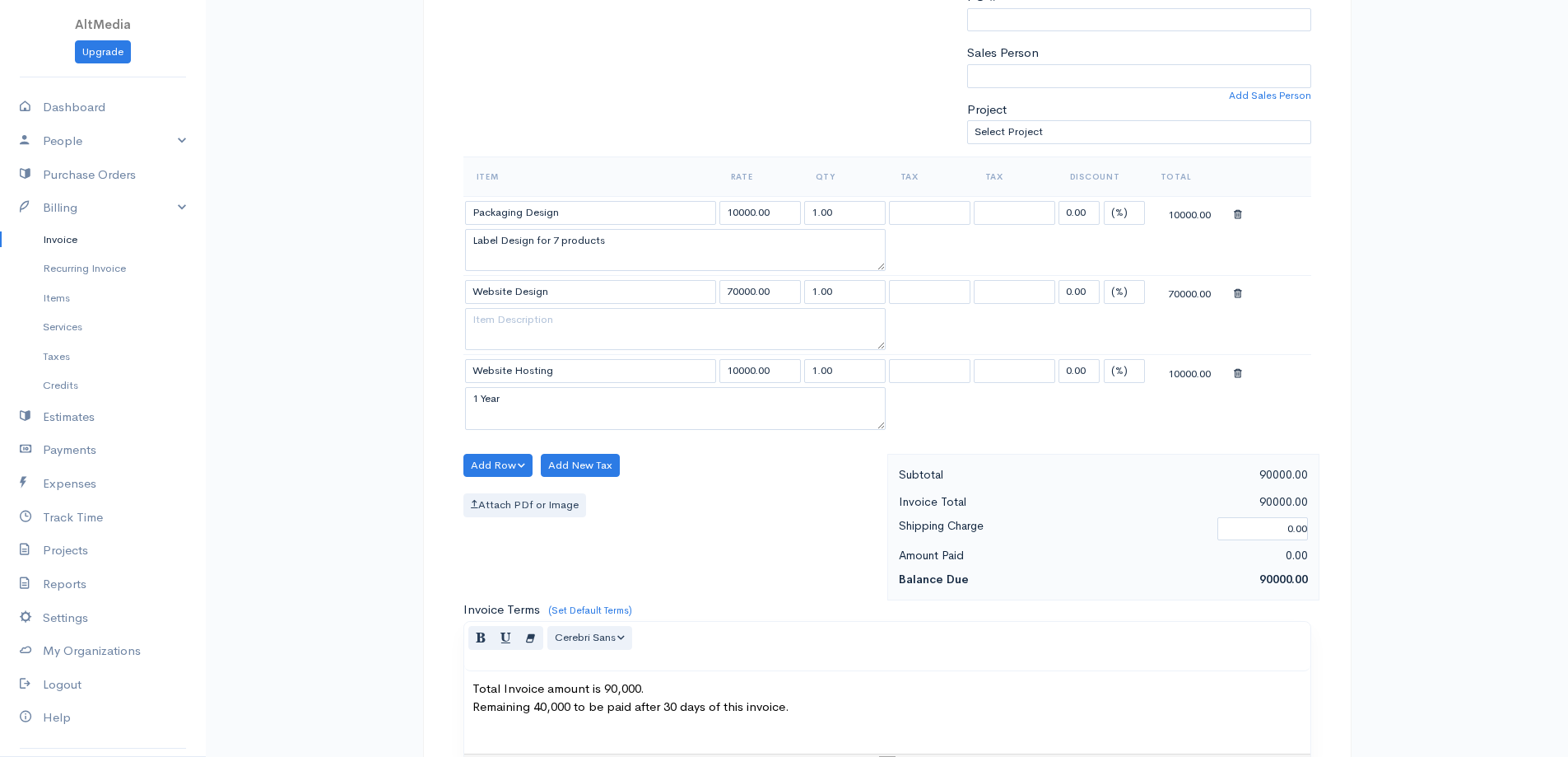
click at [972, 710] on p "Total Invoice amount is 90,000. Remaining 40,000 to be paid after 30 days of th…" at bounding box center [887, 698] width 830 height 37
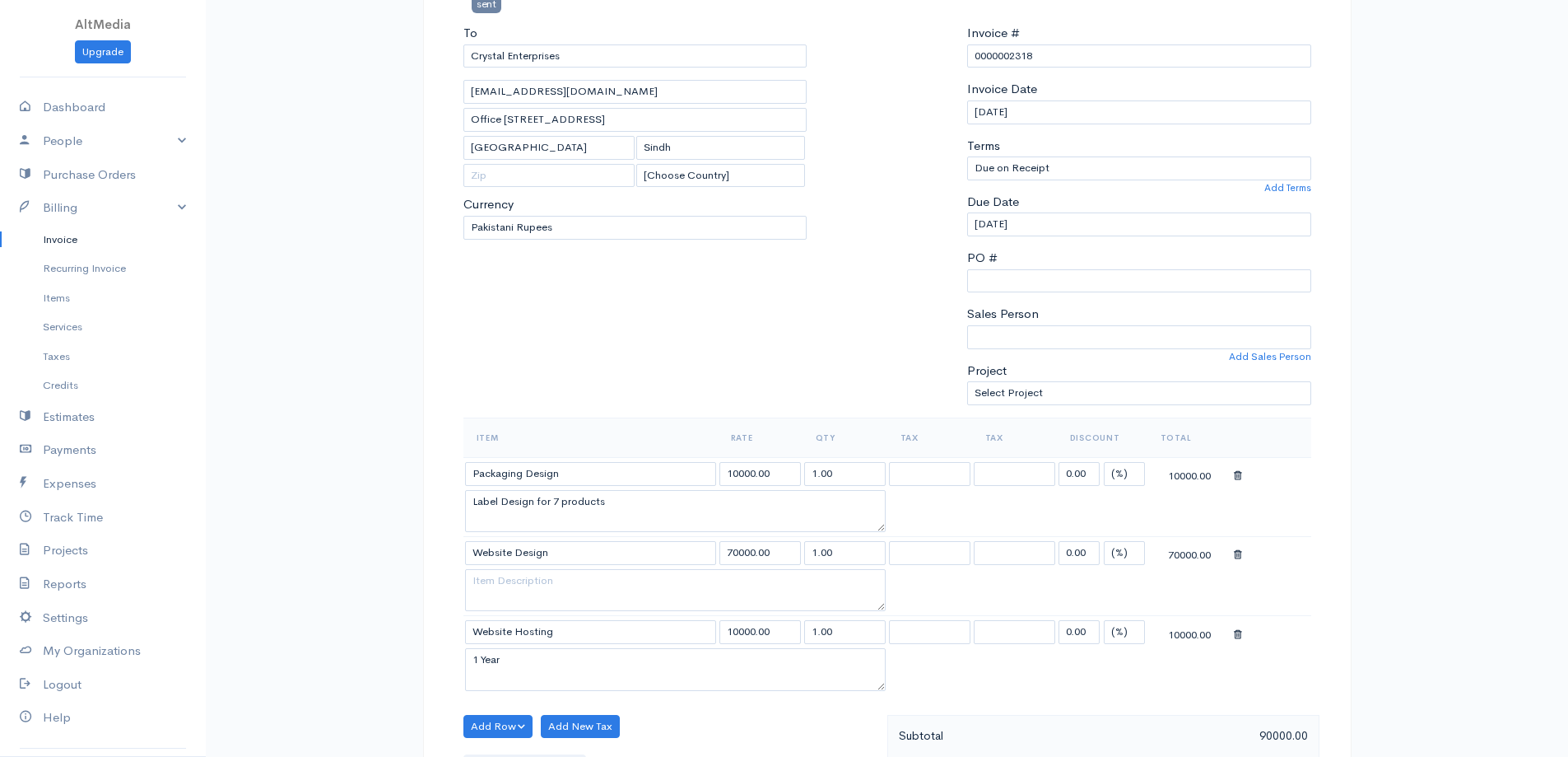
scroll to position [0, 0]
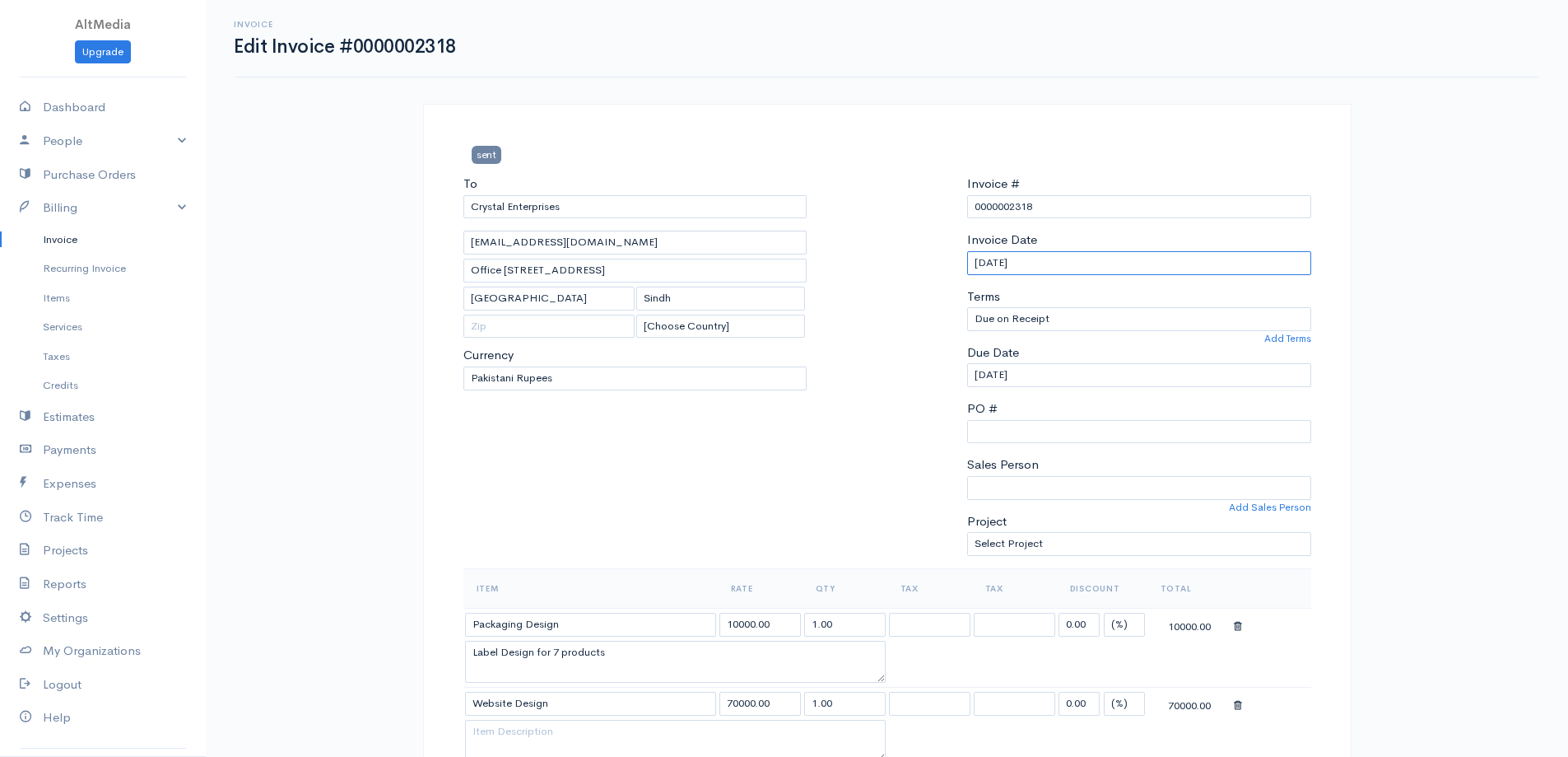
click at [998, 262] on input "[DATE]" at bounding box center [1139, 263] width 344 height 24
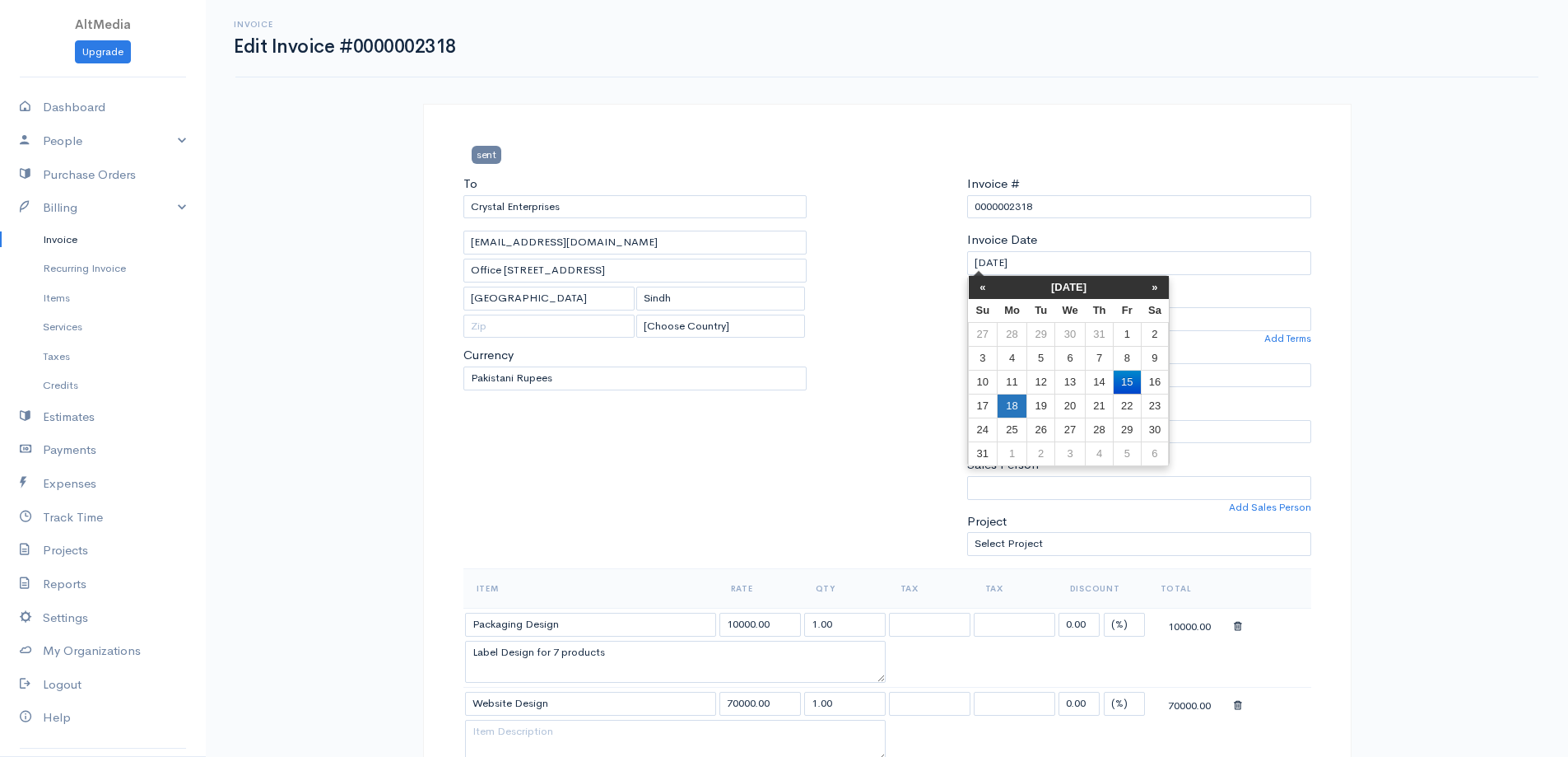
click at [1017, 409] on td "18" at bounding box center [1012, 406] width 30 height 24
type input "[DATE]"
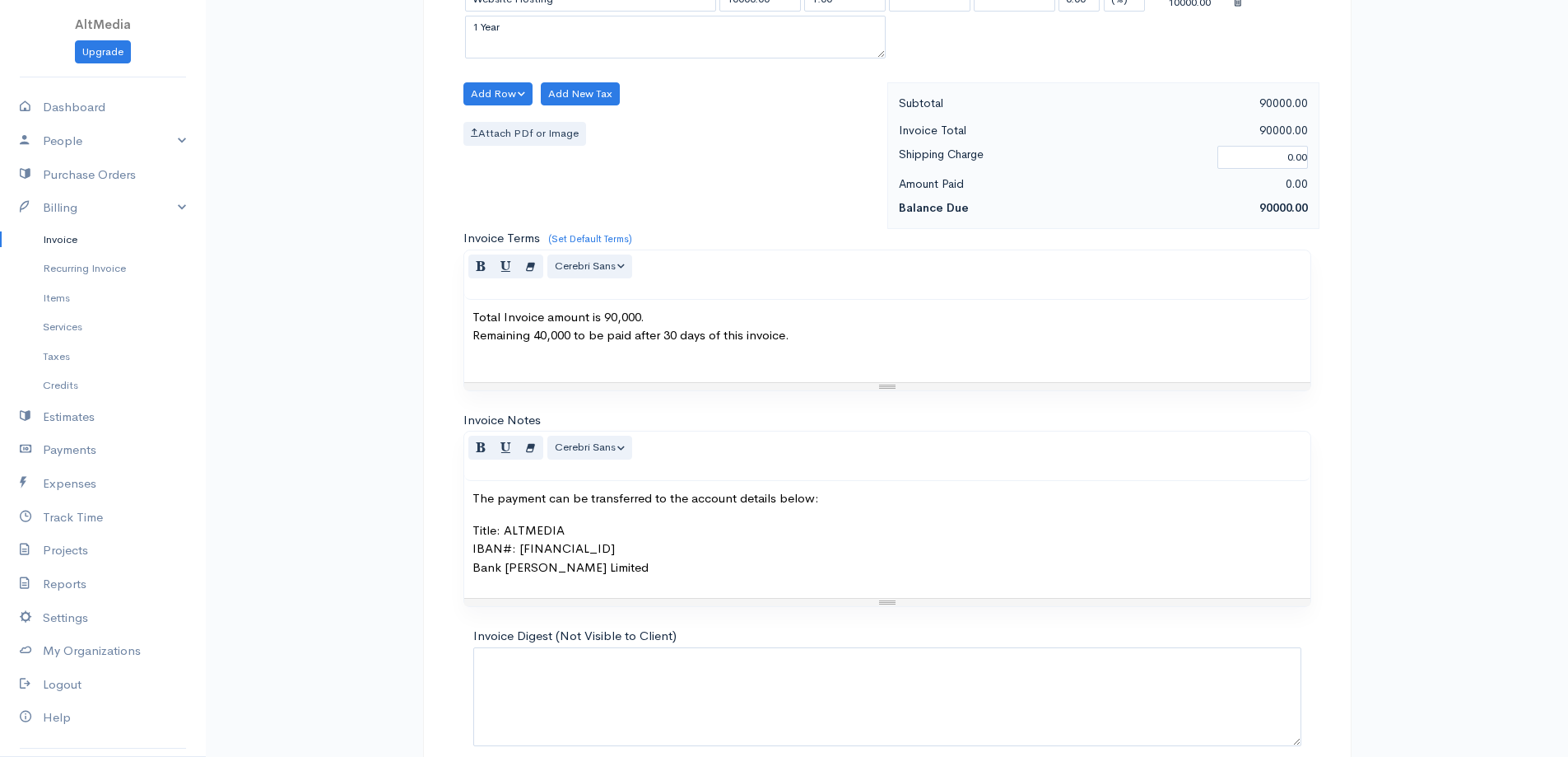
scroll to position [860, 0]
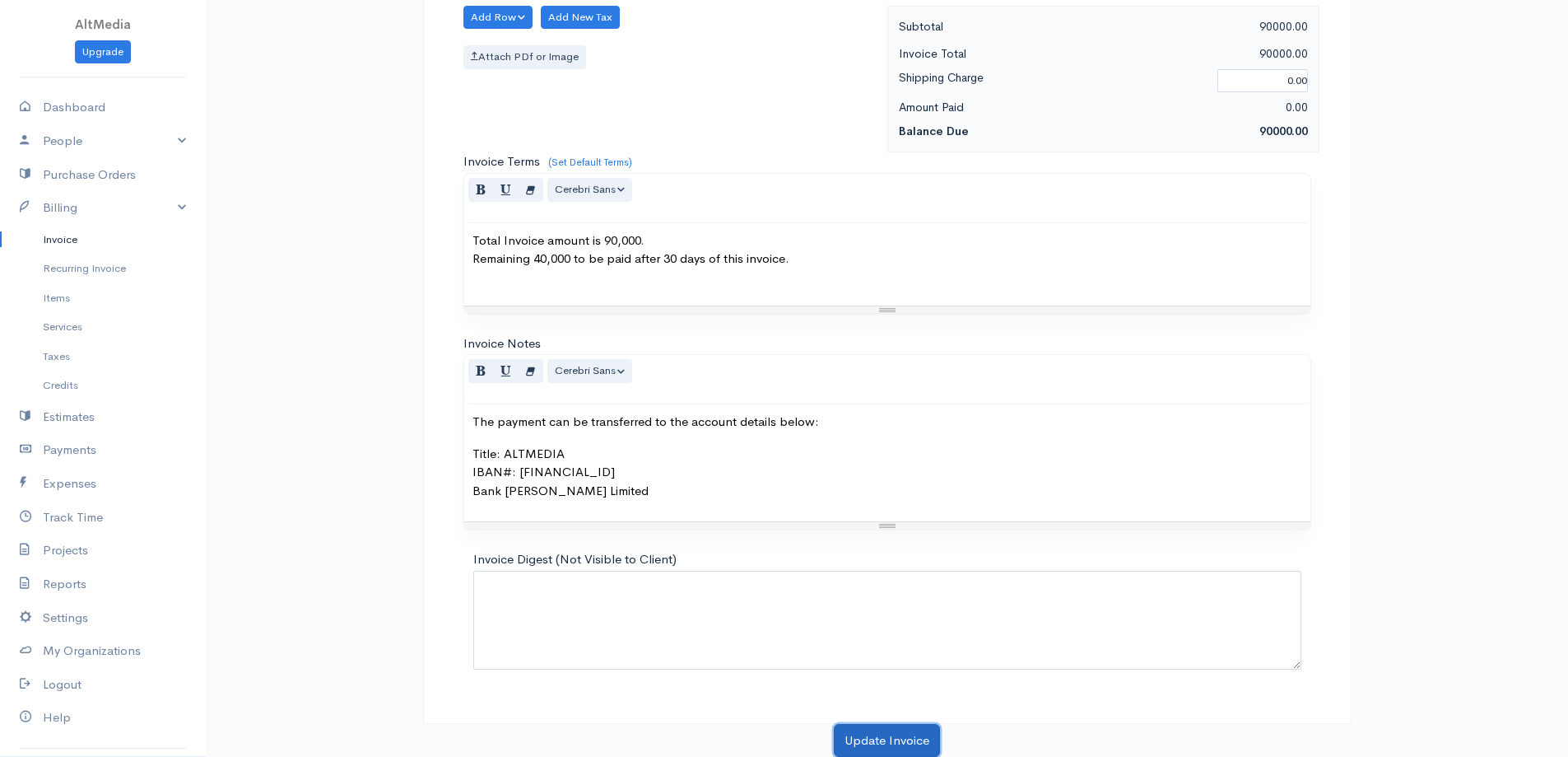
click at [898, 739] on button "Update Invoice" at bounding box center [887, 741] width 106 height 34
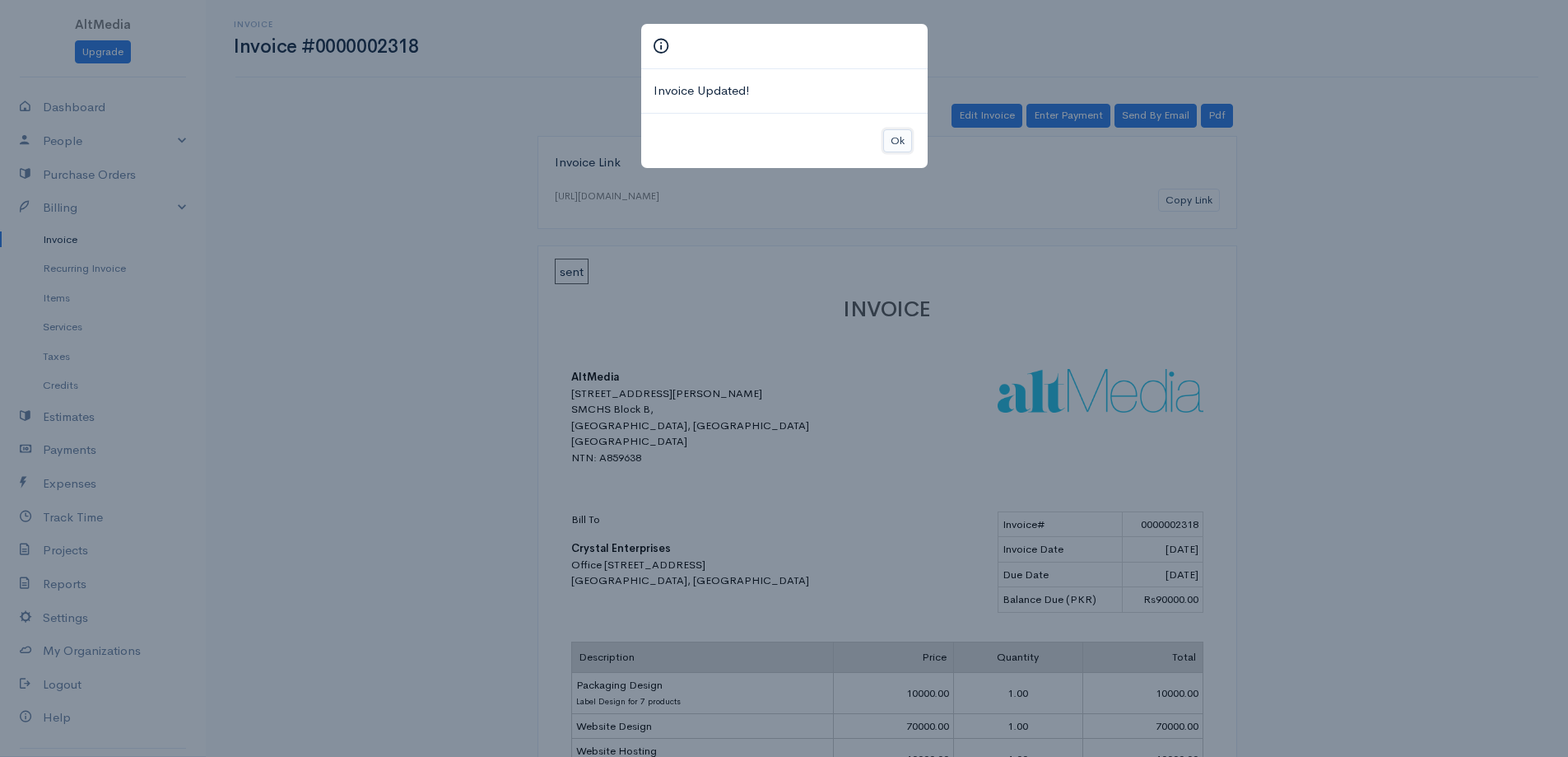
click at [902, 141] on button "Ok" at bounding box center [898, 141] width 29 height 24
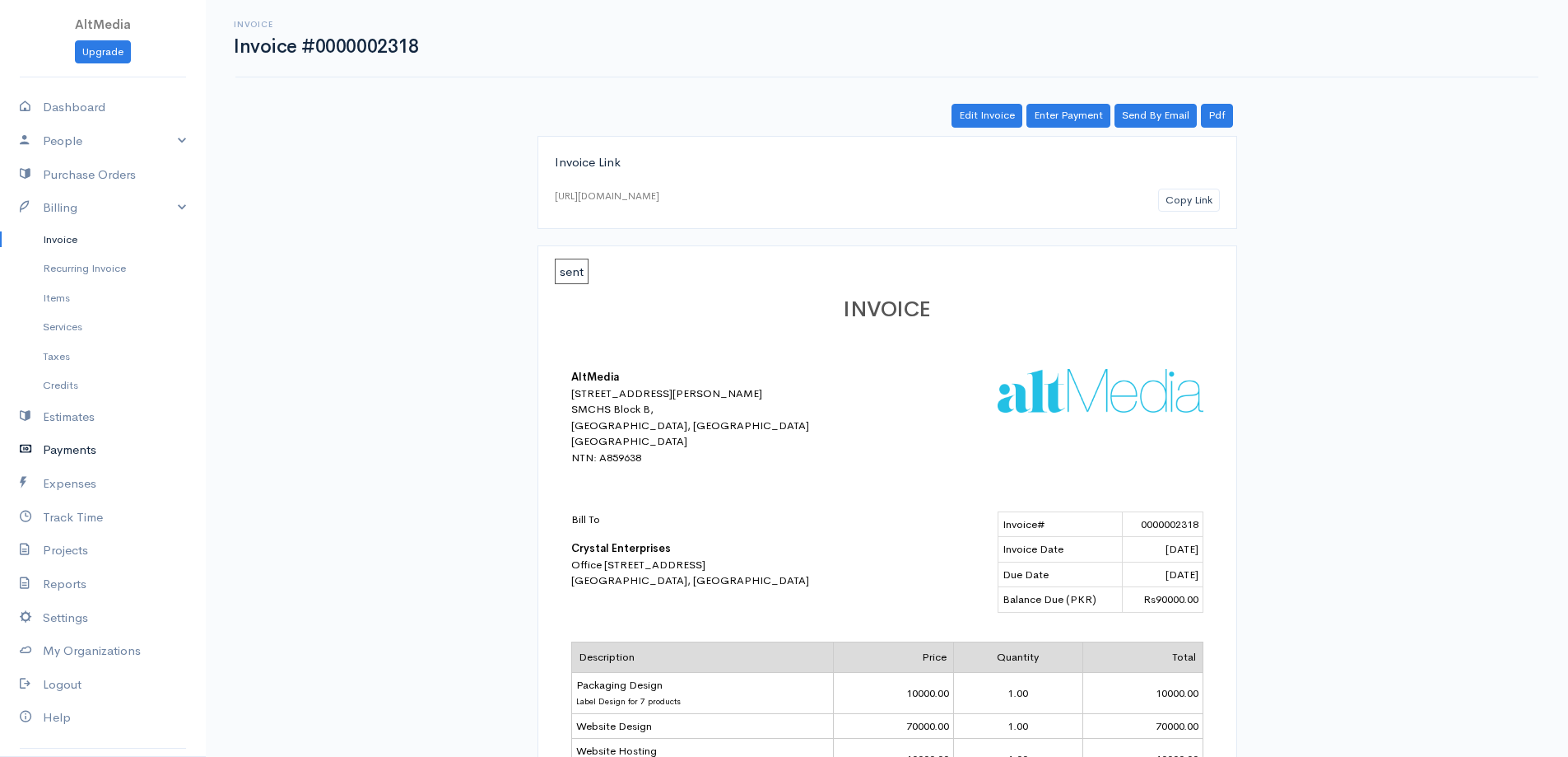
click at [88, 444] on link "Payments" at bounding box center [103, 450] width 206 height 34
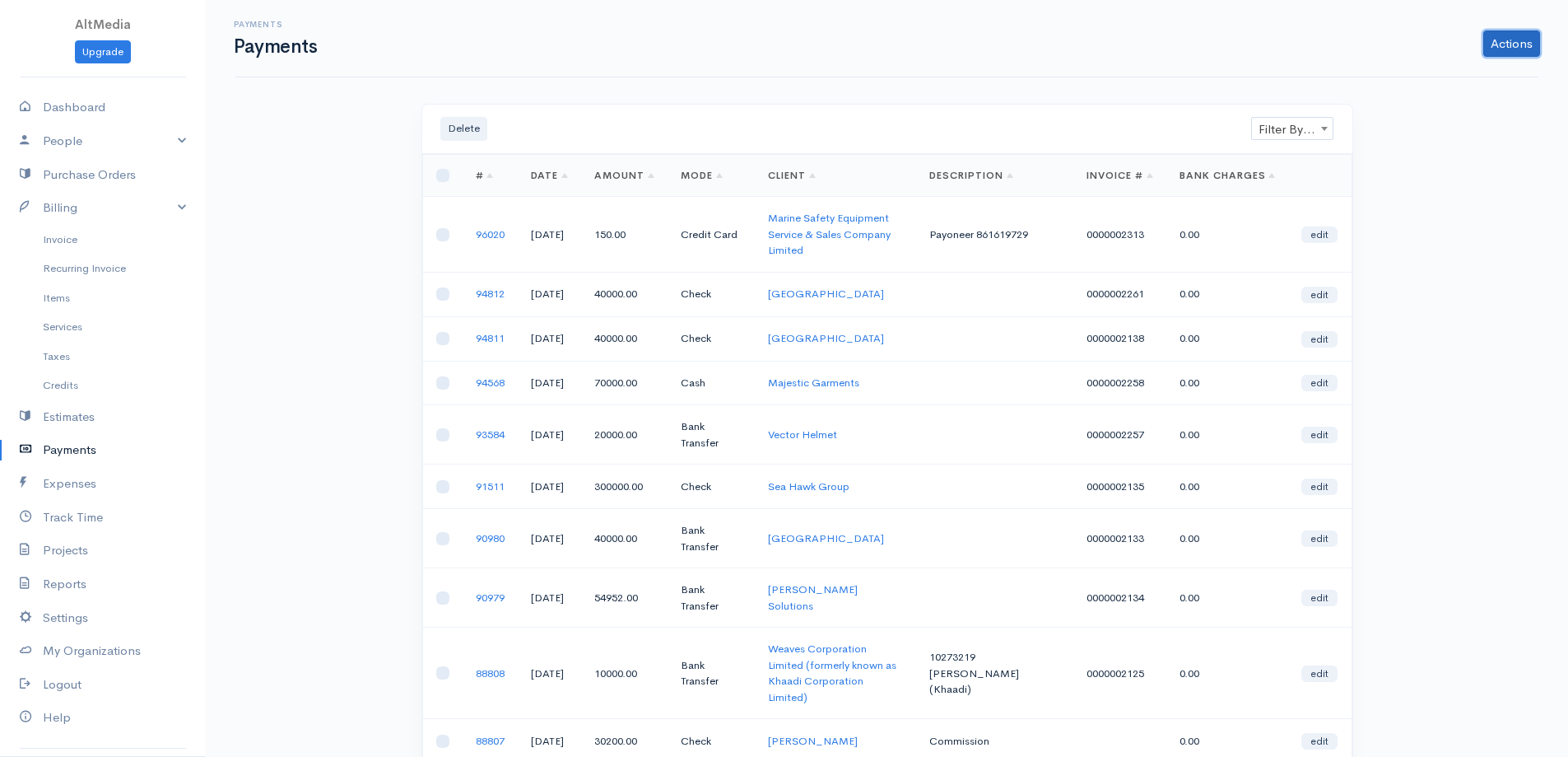
click at [1532, 45] on link "Actions" at bounding box center [1511, 43] width 57 height 26
click at [1491, 82] on link "Enter Payment" at bounding box center [1457, 78] width 170 height 29
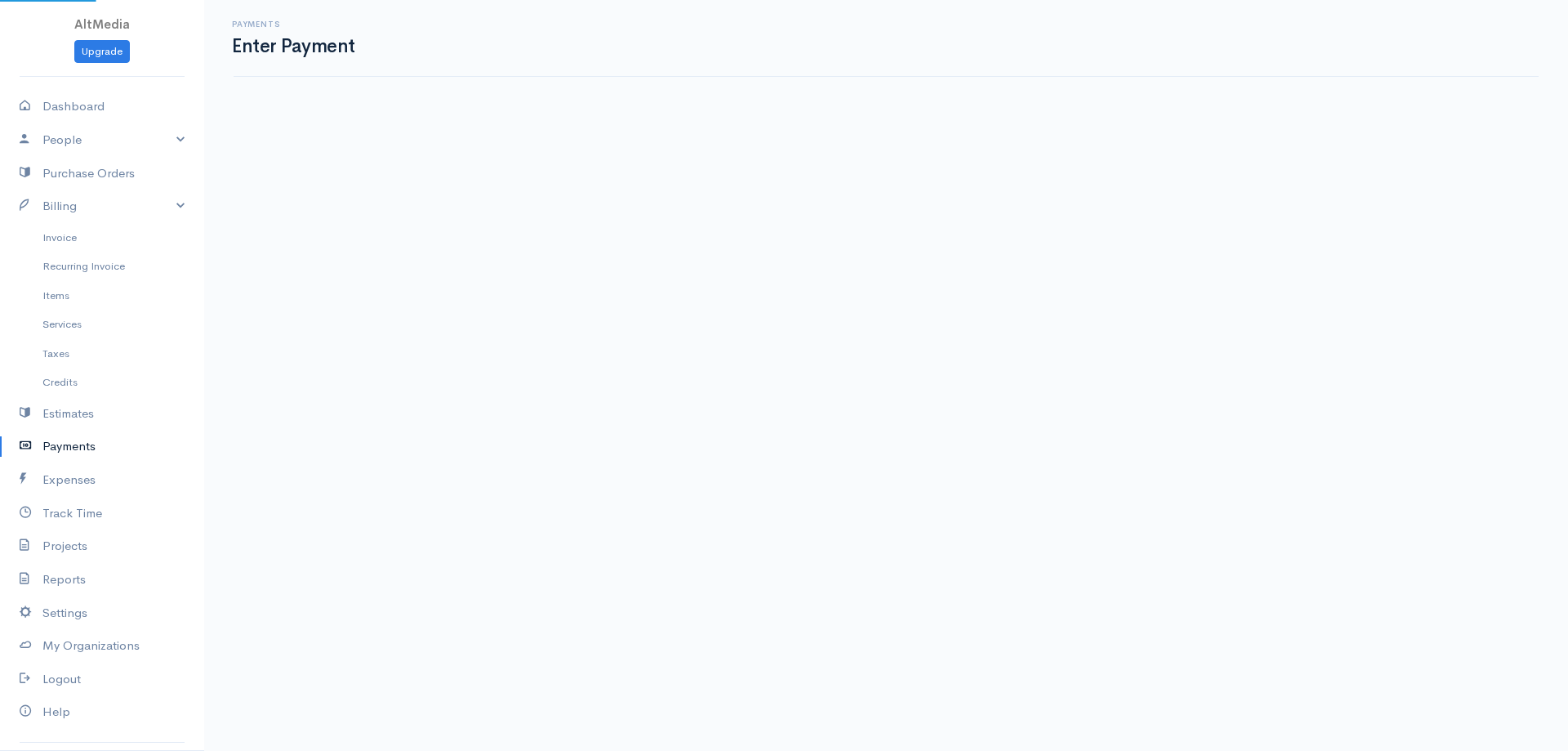
select select "2"
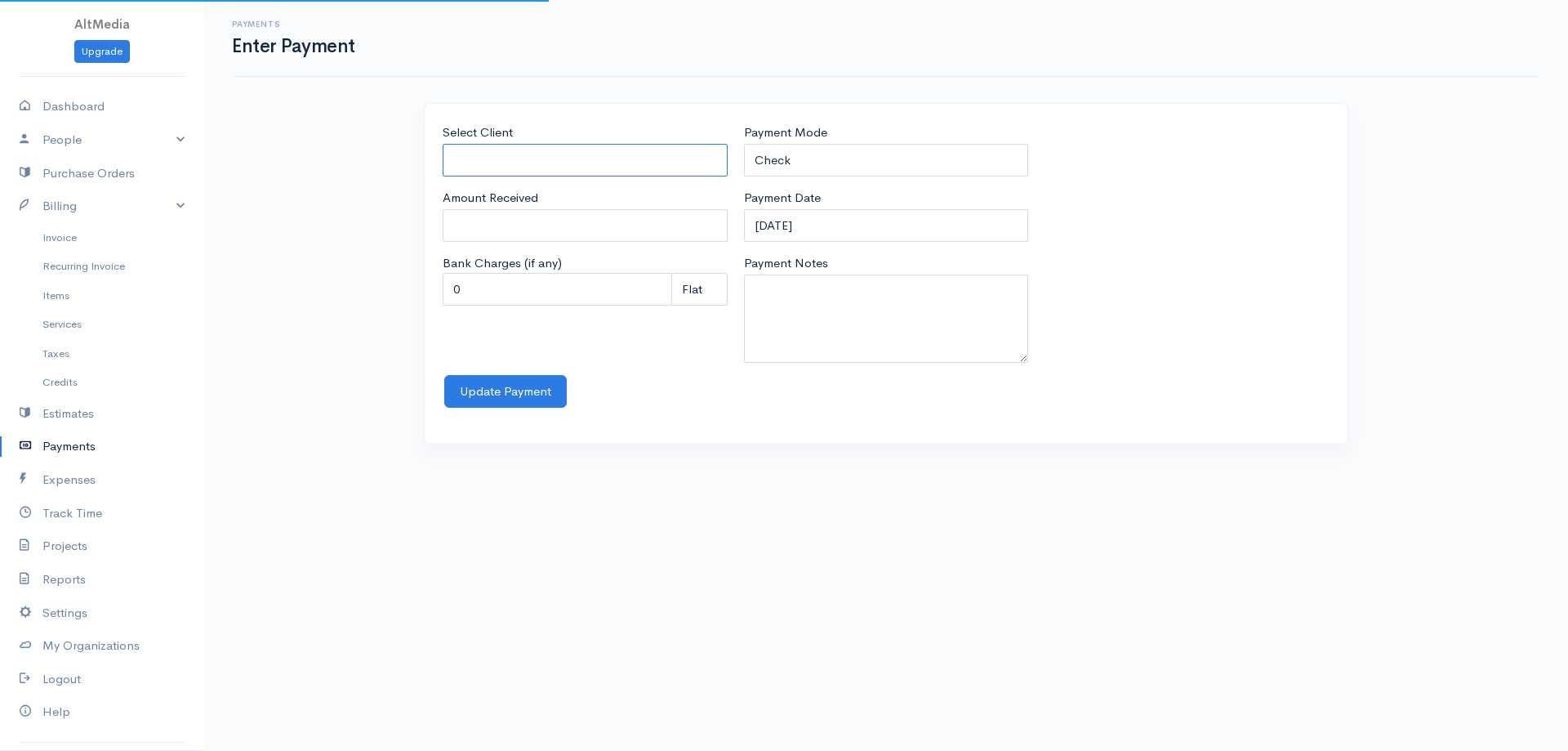
click at [675, 168] on input "Select Client" at bounding box center [584, 160] width 285 height 33
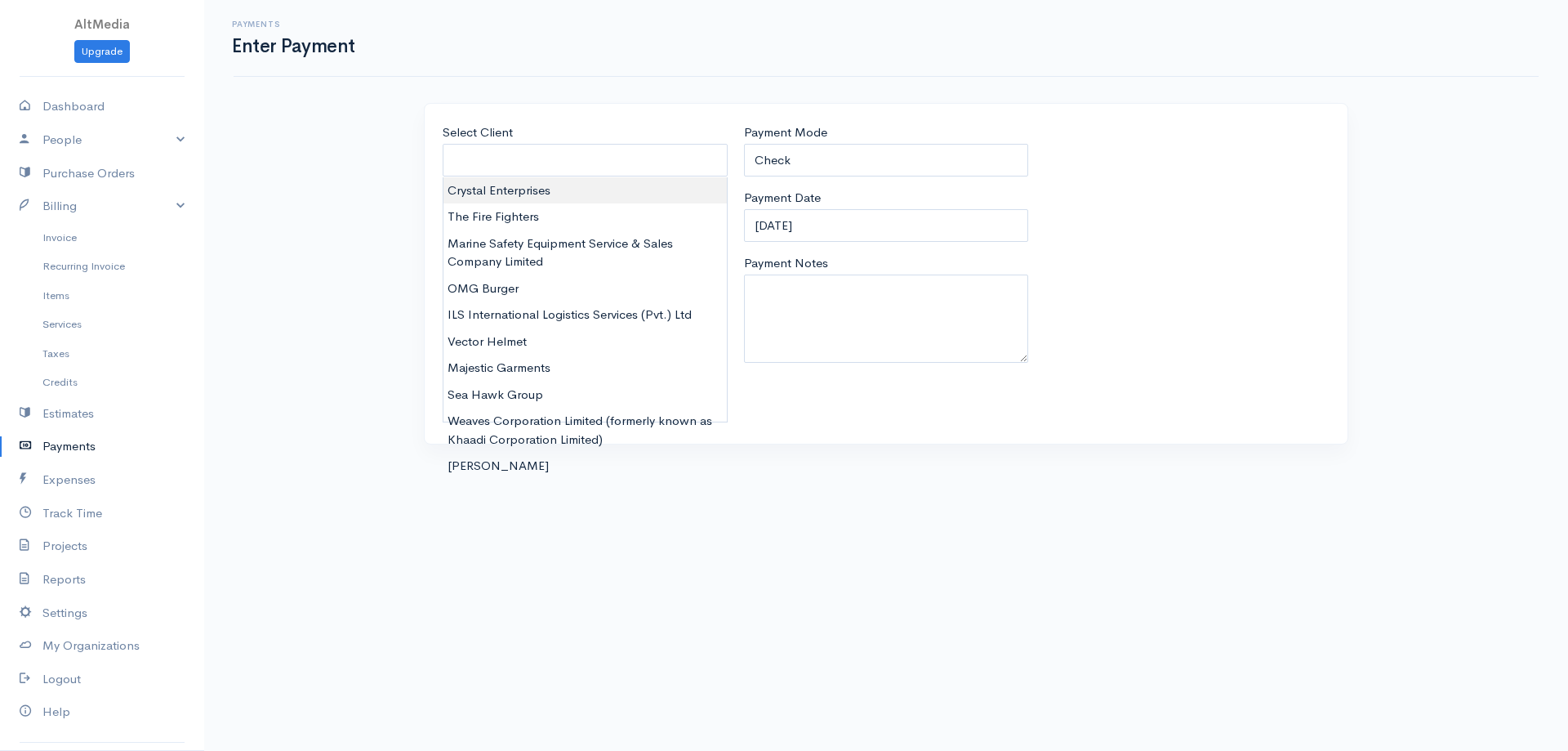
type input "Crystal Enterprises"
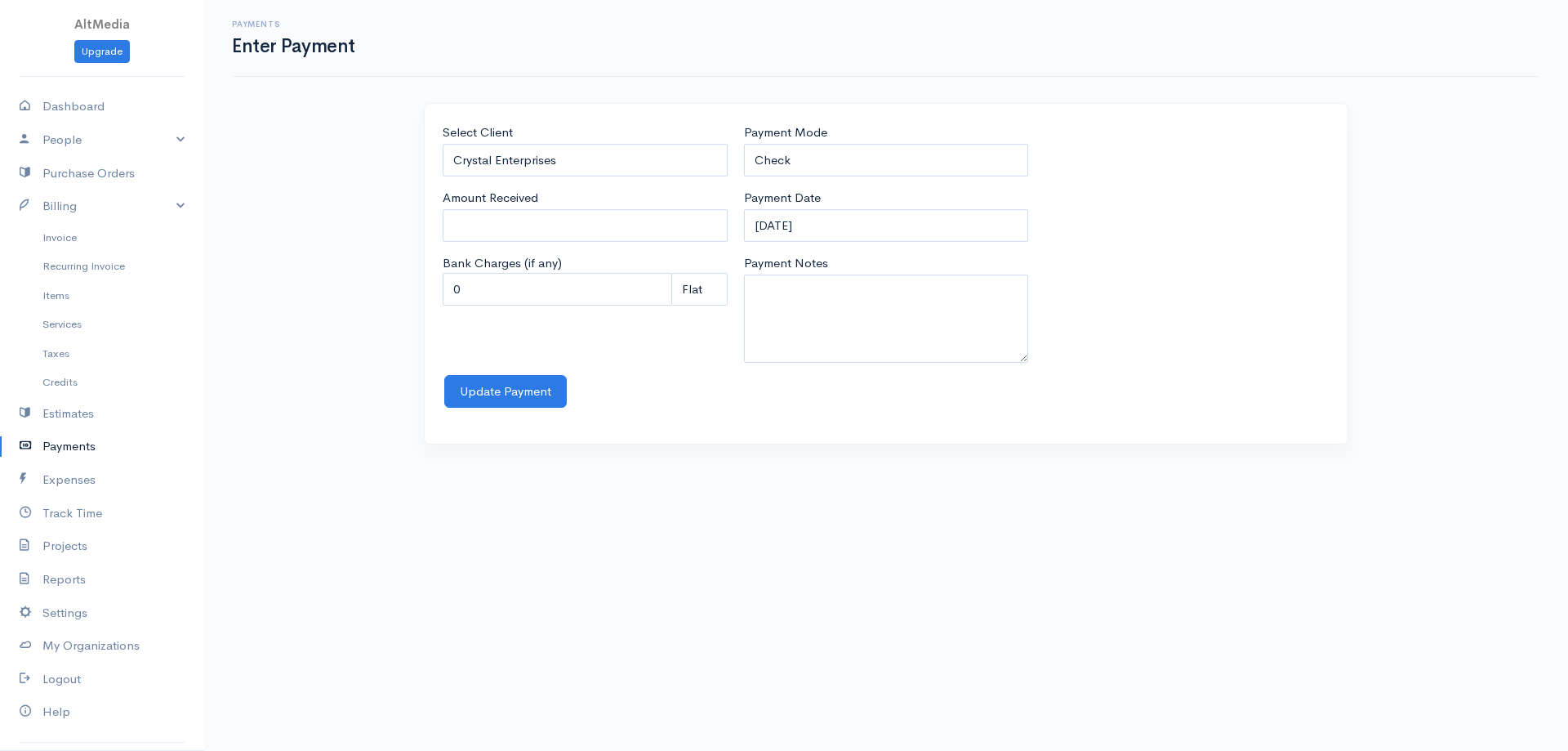
click at [609, 194] on body "AltMedia Upgrade Dashboard People Clients Vendors Staff Users Purchase Orders B…" at bounding box center [784, 376] width 1568 height 751
type input "90000"
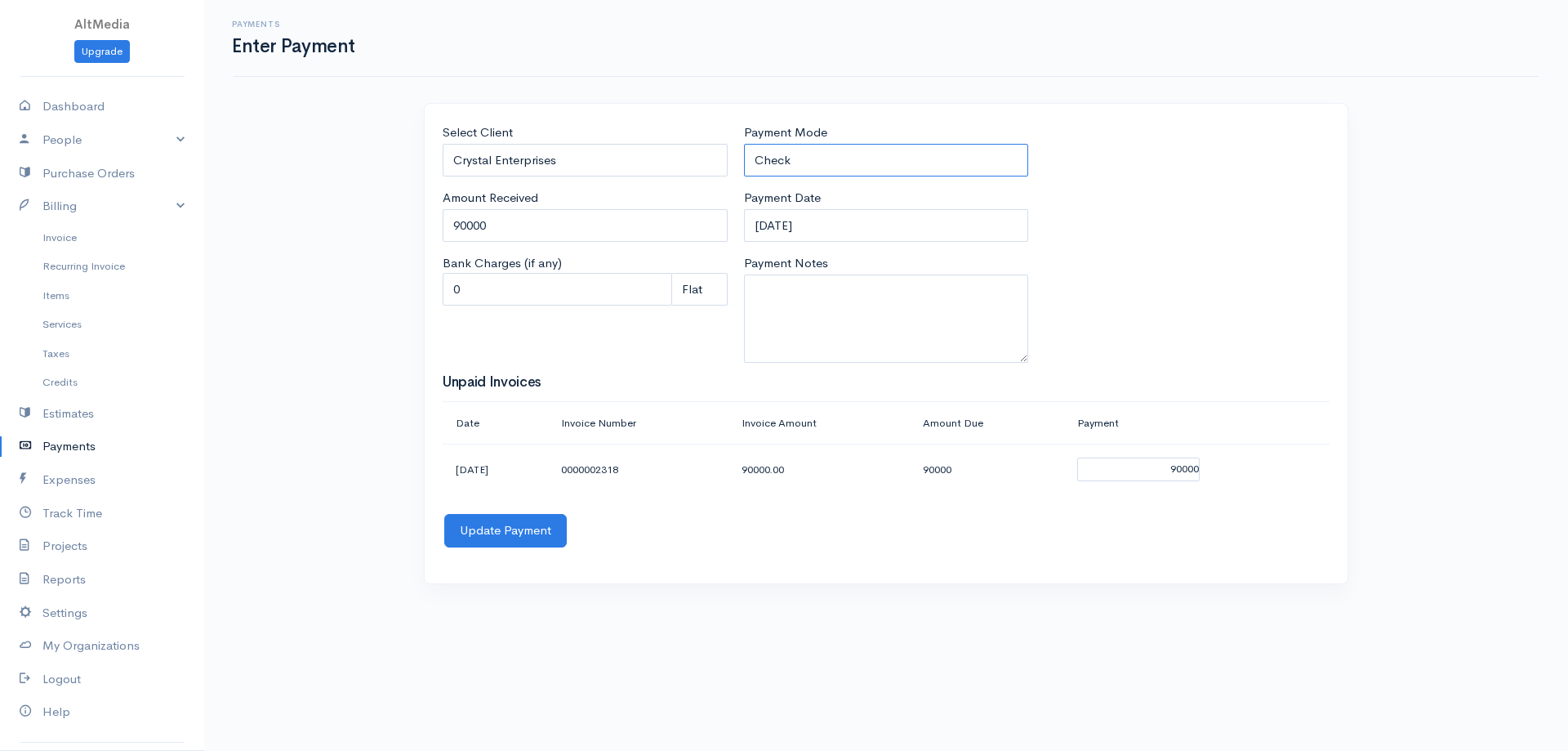
click at [774, 161] on select "Check Bank Transfer Credit Cash Debit ACH VISA MASTERCARD AMEX Discover DINERS …" at bounding box center [886, 160] width 285 height 33
select select "Cash"
click at [744, 144] on select "Check Bank Transfer Credit Cash Debit ACH VISA MASTERCARD AMEX Discover DINERS …" at bounding box center [886, 160] width 285 height 33
drag, startPoint x: 458, startPoint y: 228, endPoint x: 438, endPoint y: 231, distance: 20.2
click at [438, 231] on div "Select Client Crystal Enterprises Amount Received 90000 Bank Charges (if any) 0…" at bounding box center [584, 249] width 301 height 252
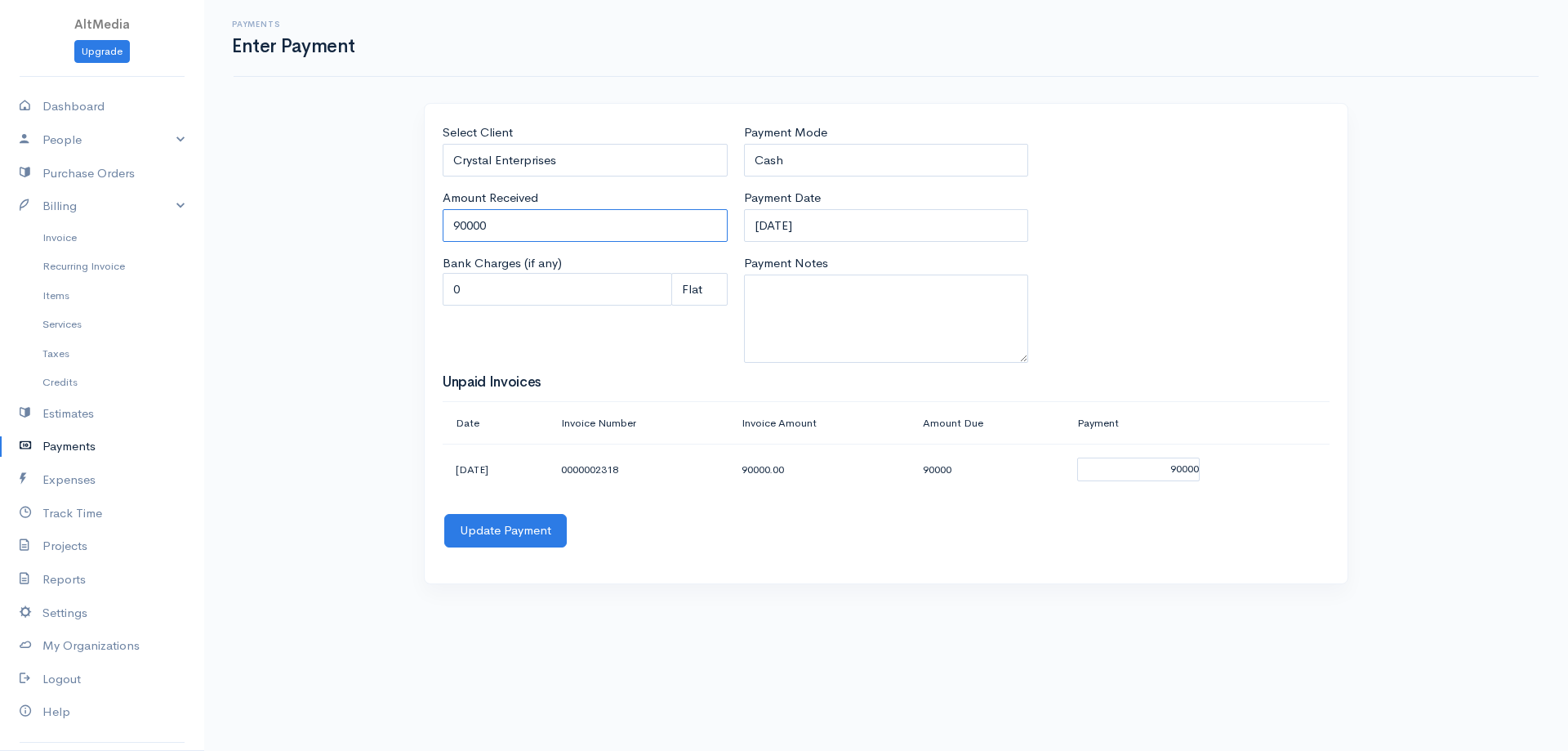
type input "50000"
click at [509, 518] on button "Update Payment" at bounding box center [505, 530] width 122 height 33
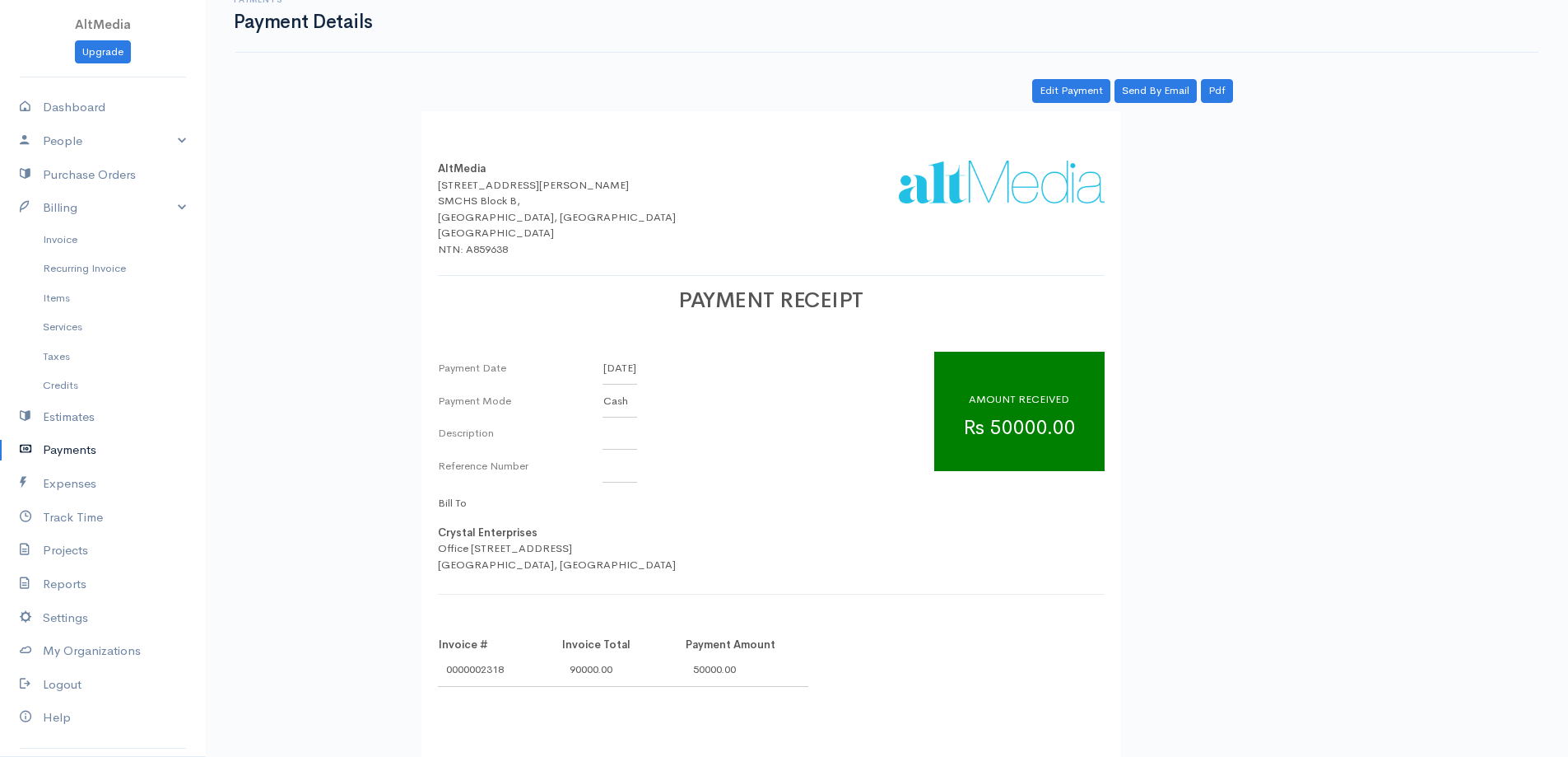
scroll to position [38, 0]
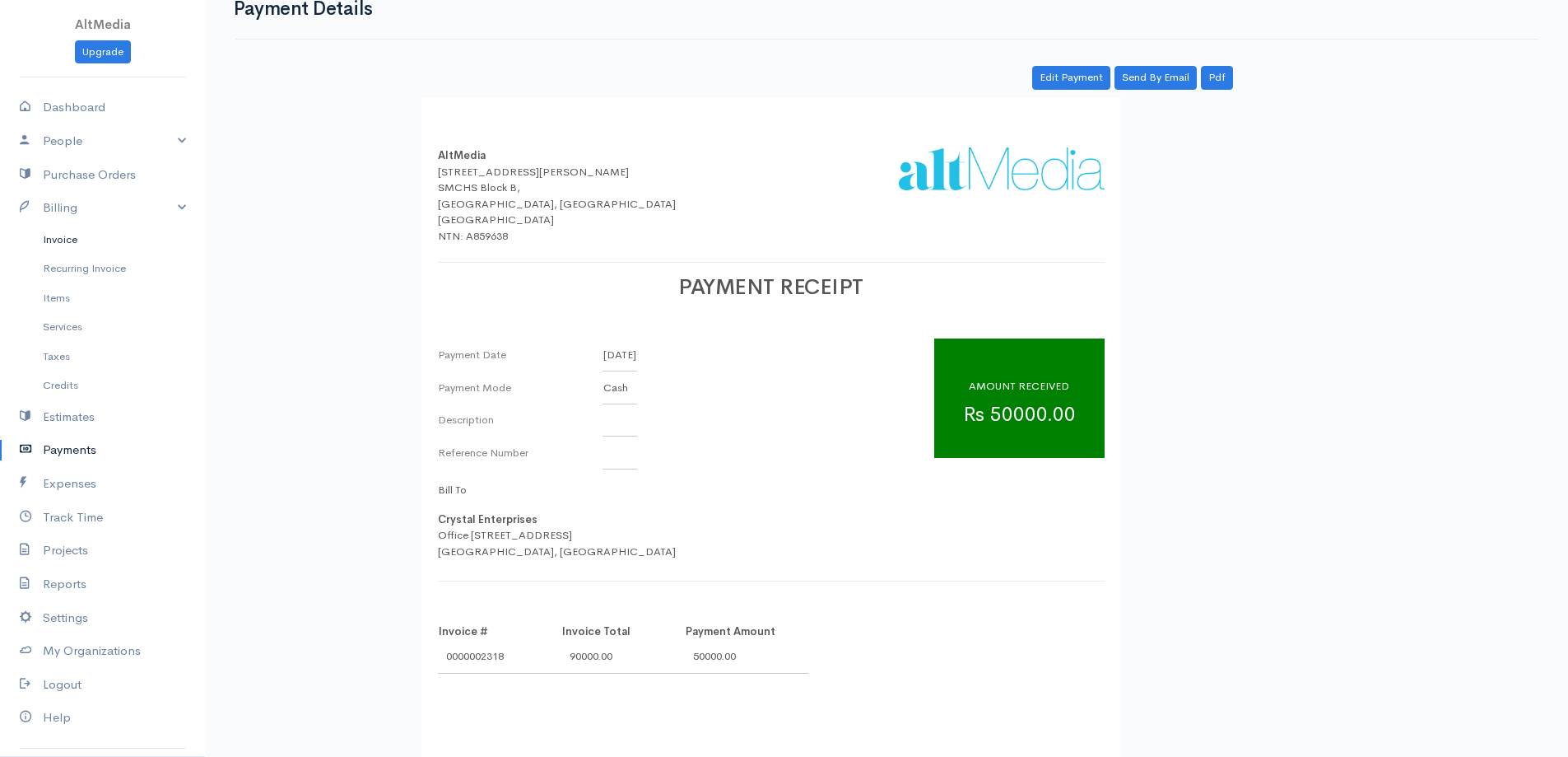
click at [77, 241] on link "Invoice" at bounding box center [103, 240] width 206 height 30
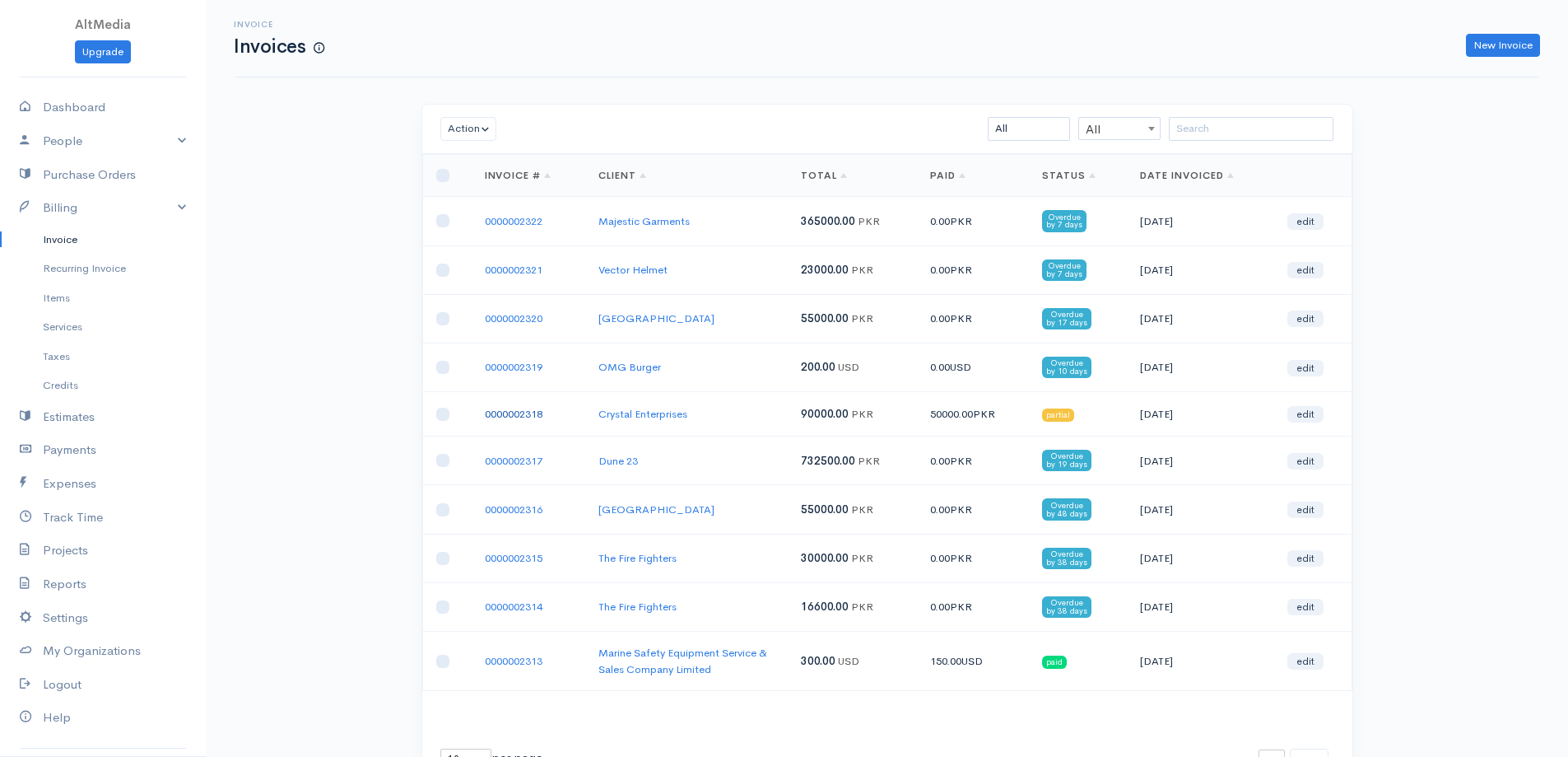
click at [522, 408] on link "0000002318" at bounding box center [513, 413] width 57 height 14
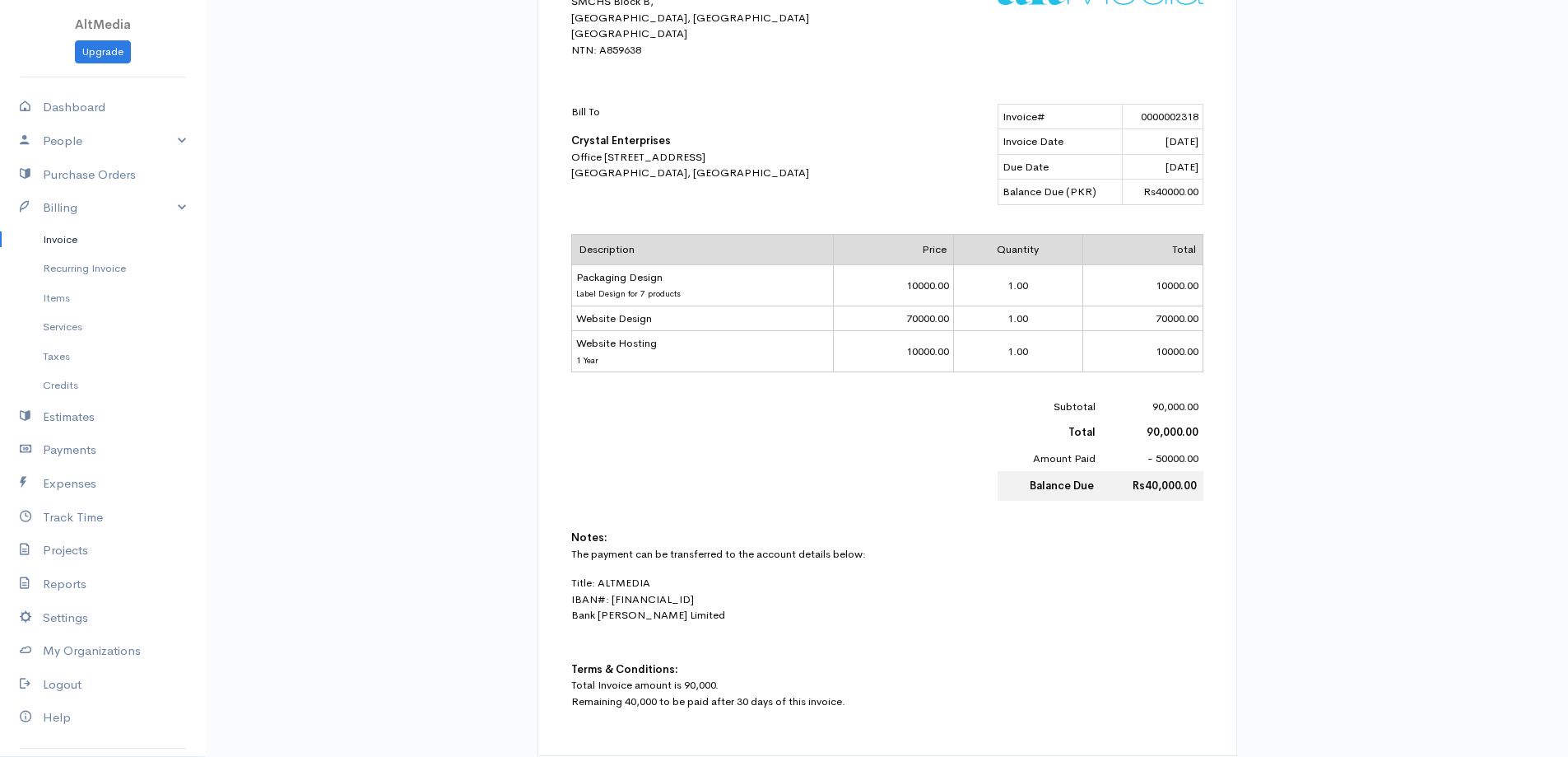
scroll to position [412, 0]
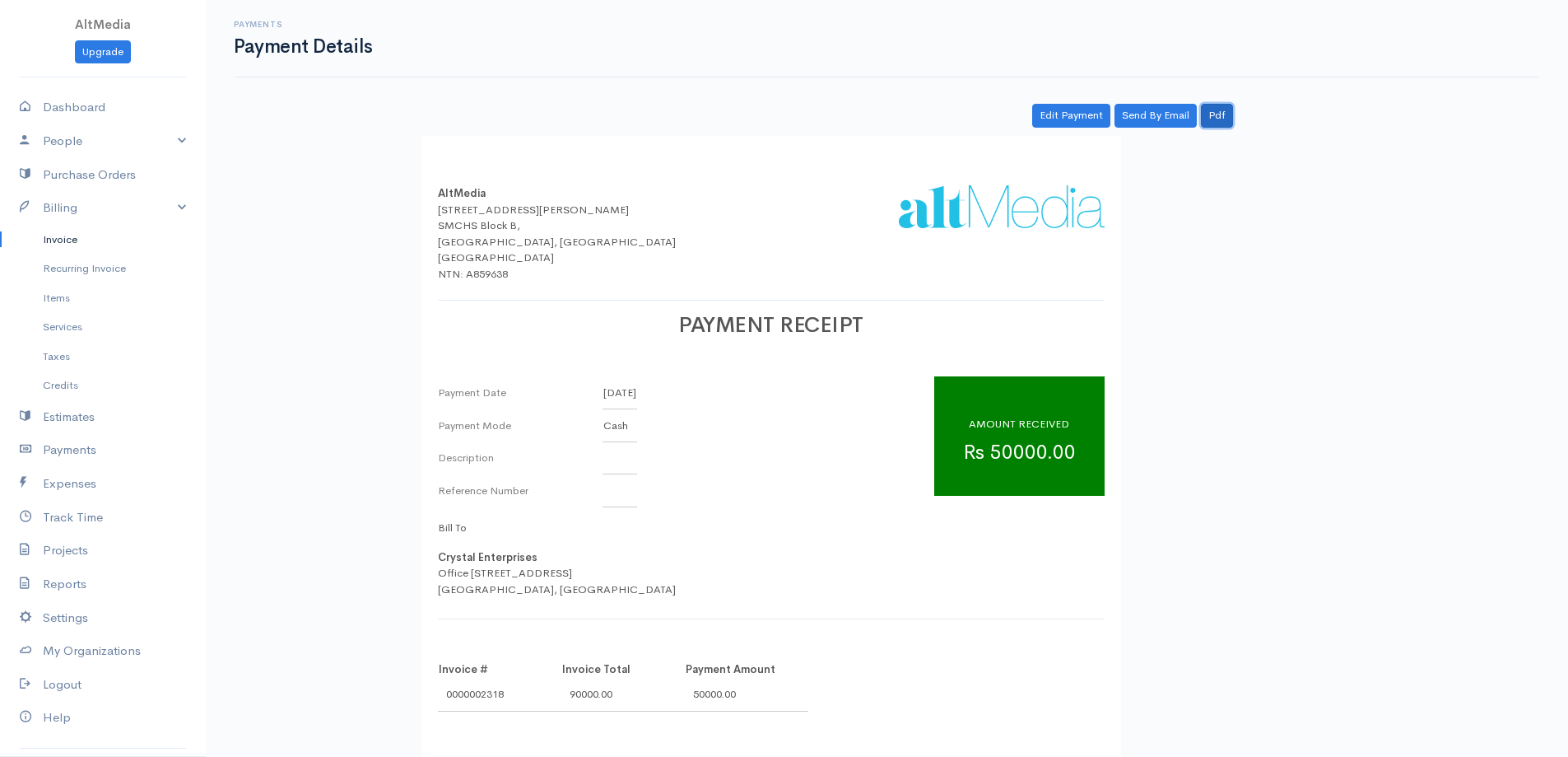
click at [1226, 112] on link "Pdf" at bounding box center [1216, 116] width 32 height 24
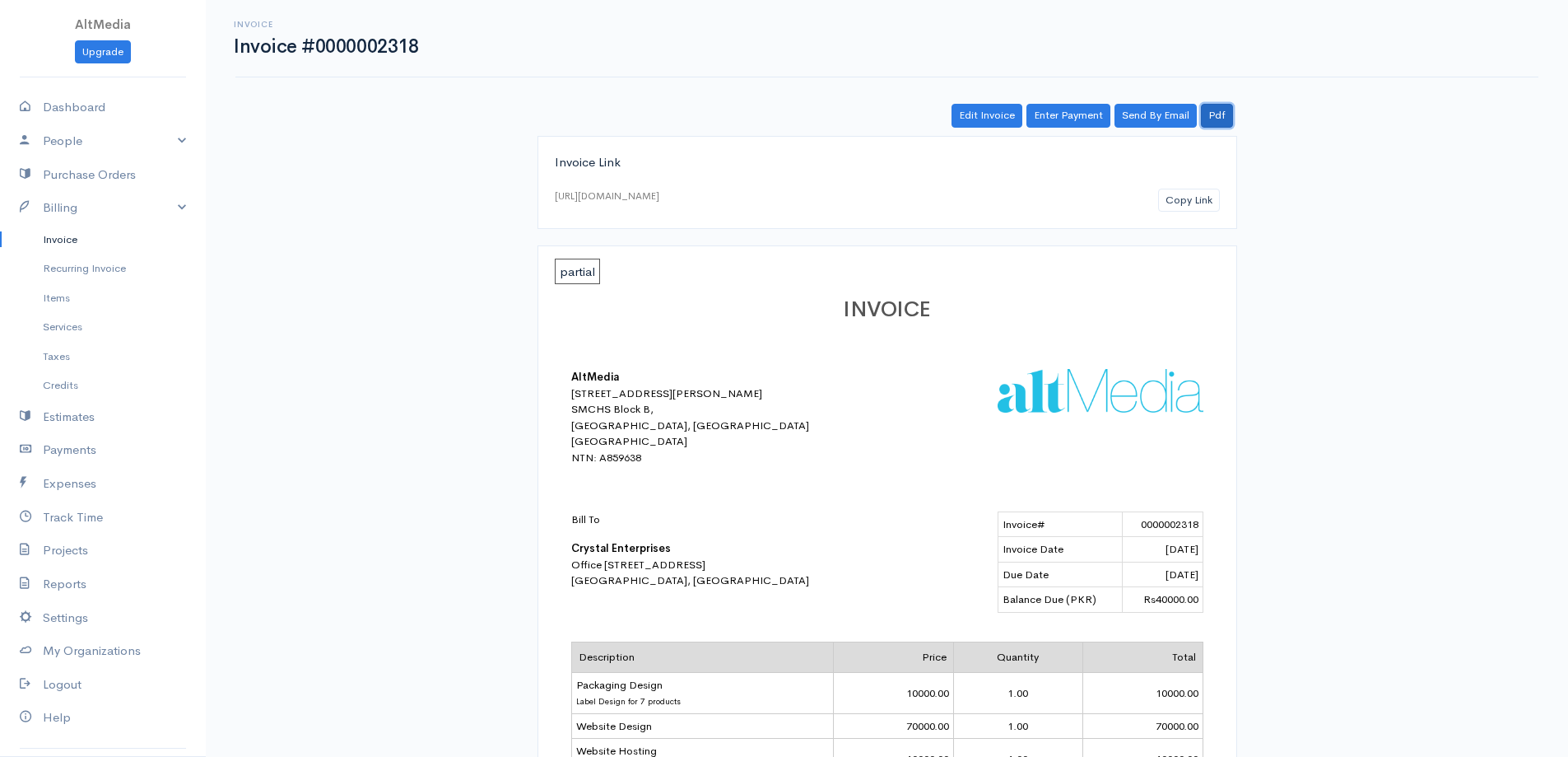
click at [1222, 113] on link "Pdf" at bounding box center [1216, 116] width 32 height 24
click at [79, 242] on link "Invoice" at bounding box center [103, 240] width 206 height 30
